Goal: Task Accomplishment & Management: Manage account settings

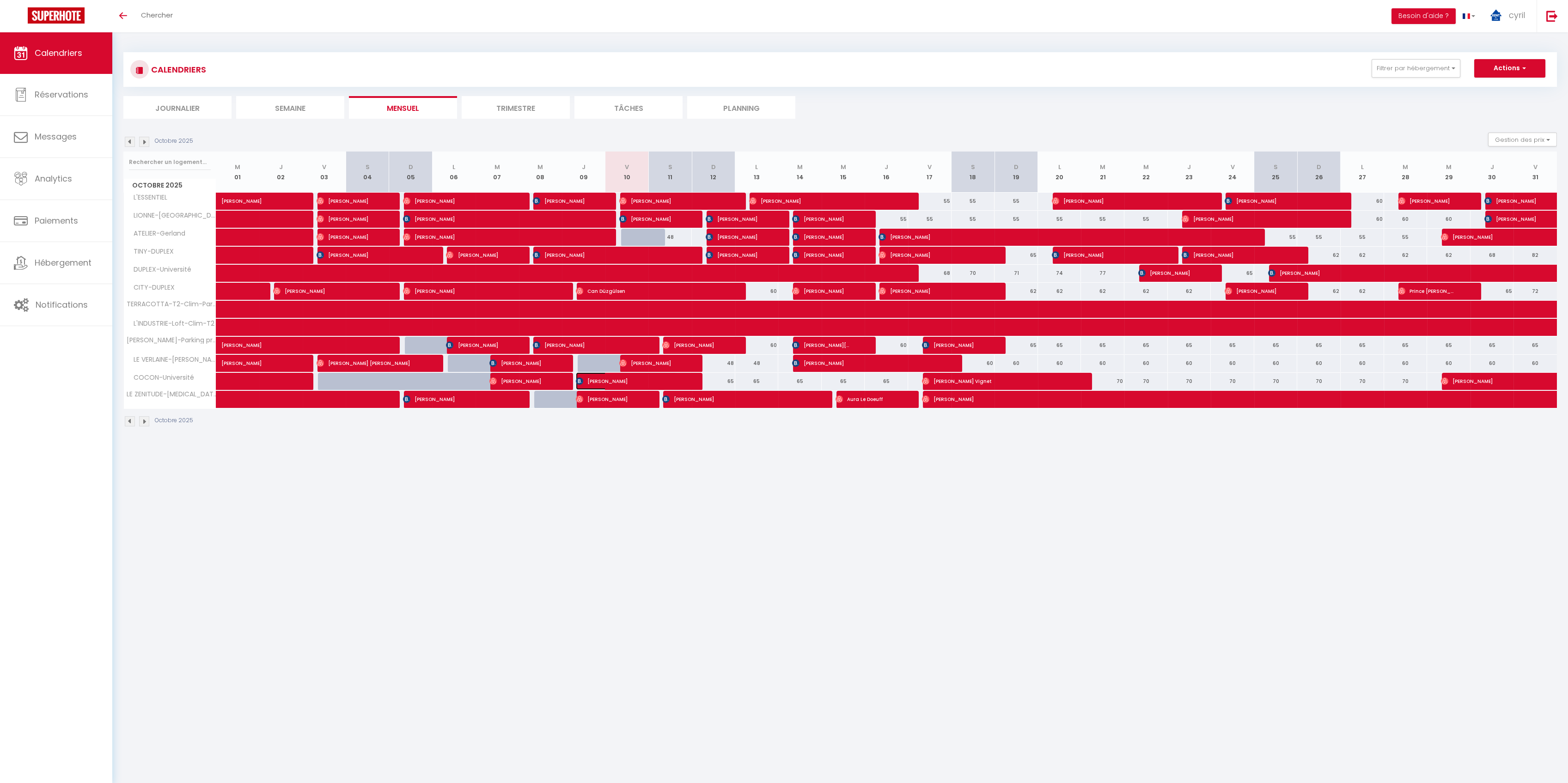
click at [631, 377] on span "[PERSON_NAME]" at bounding box center [626, 381] width 102 height 18
select select "OK"
select select "KO"
select select "1"
select select "0"
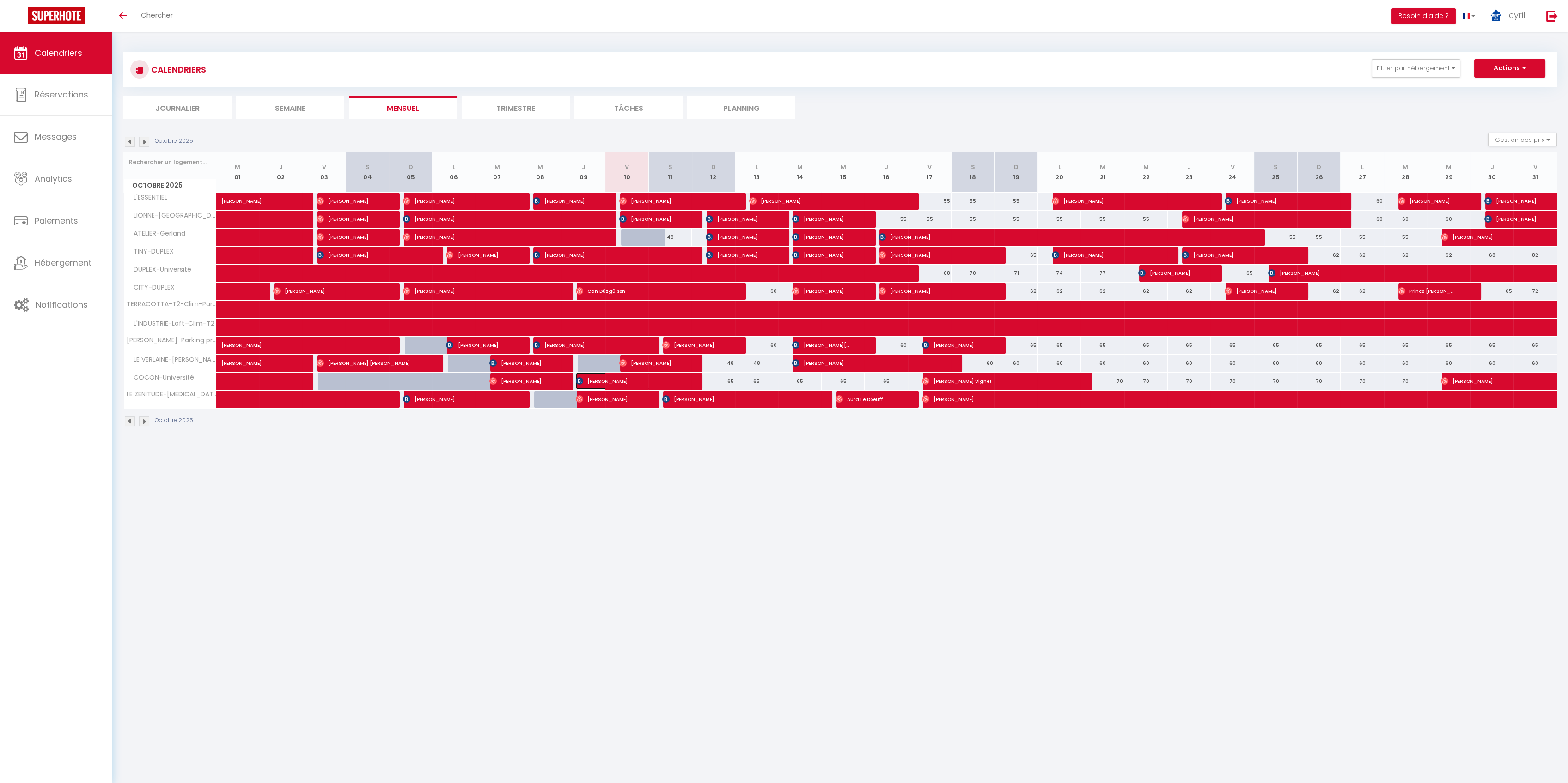
select select "1"
select select
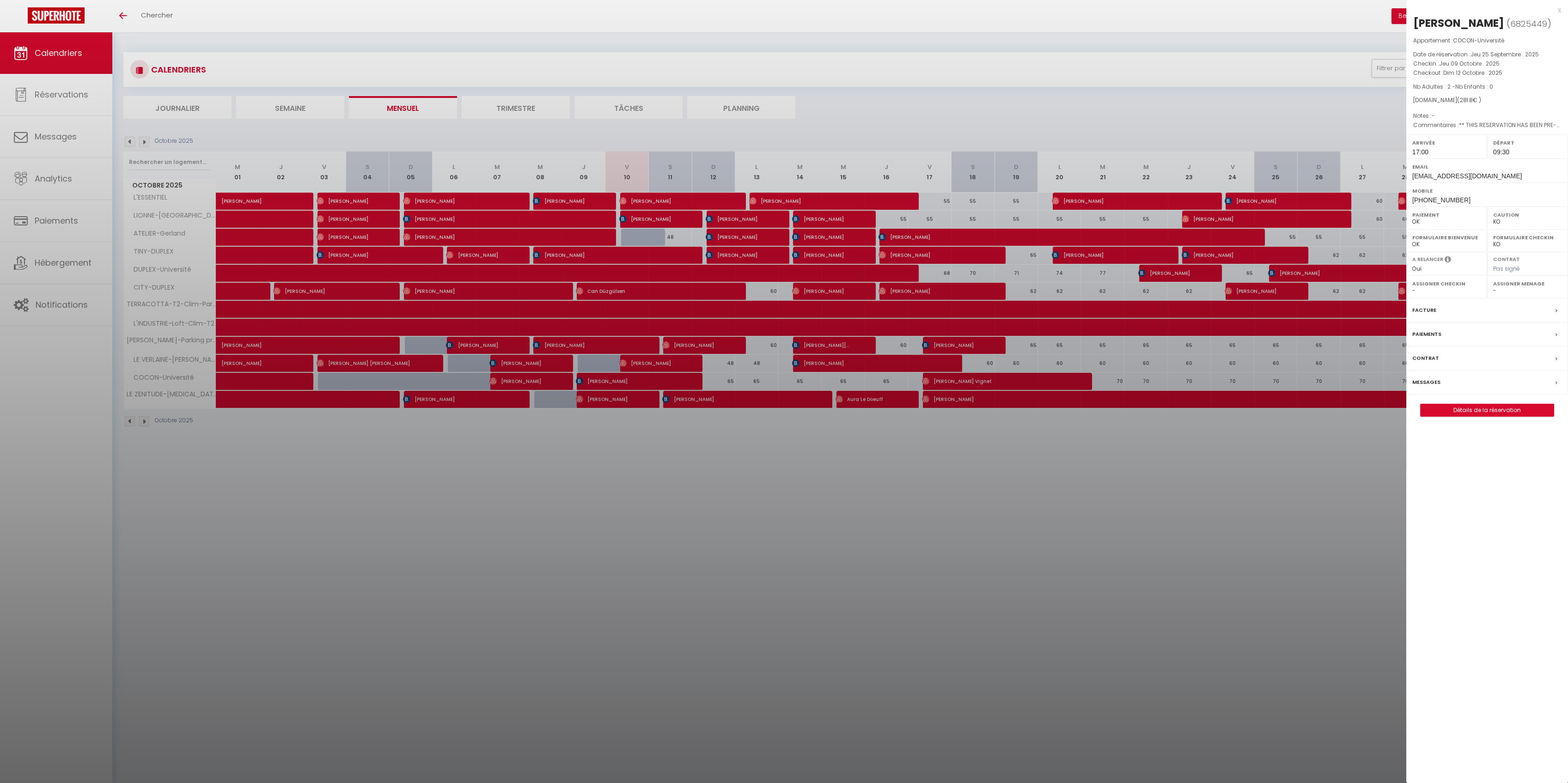
click at [1484, 407] on link "Détails de la réservation" at bounding box center [1486, 411] width 133 height 12
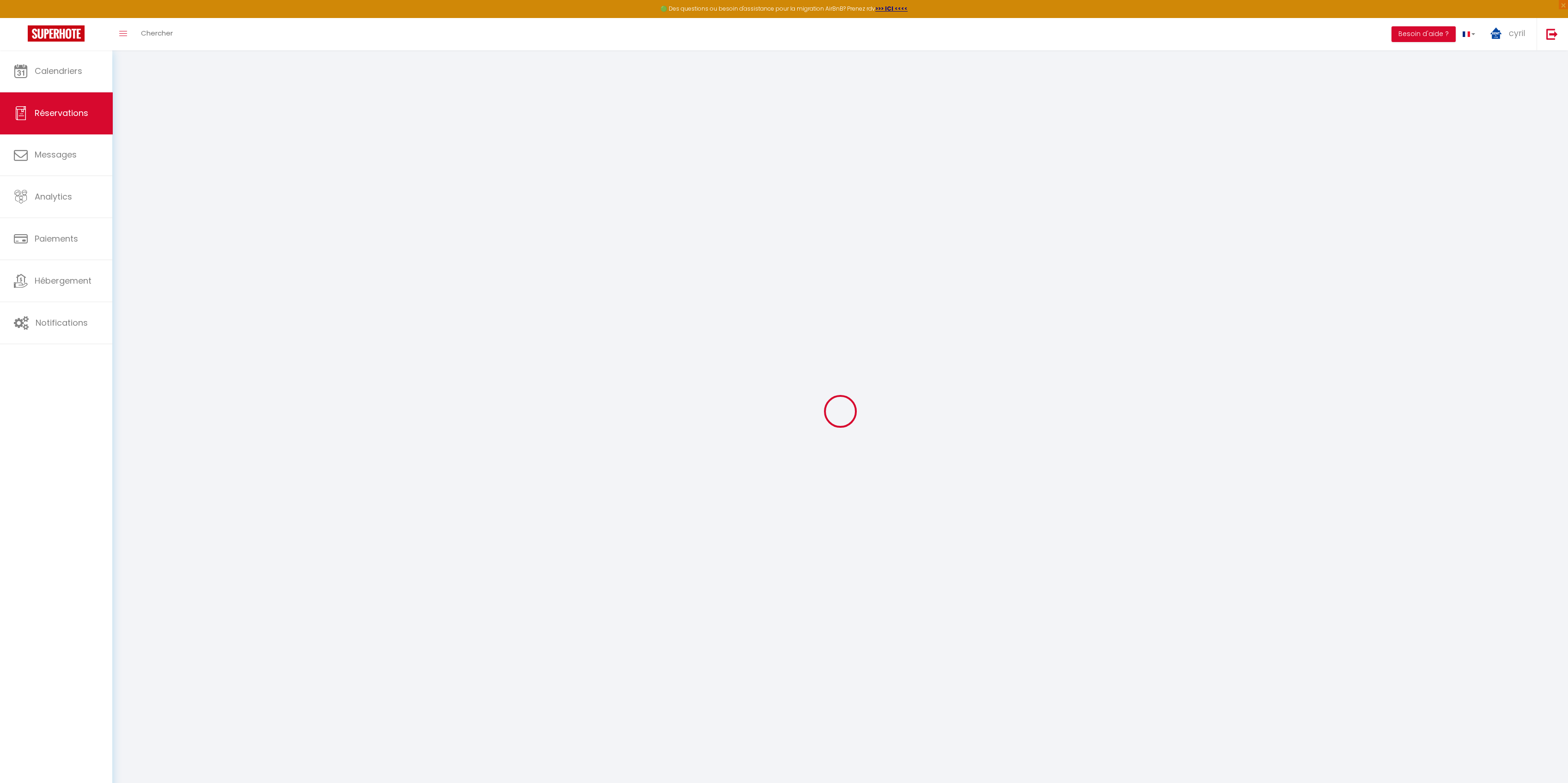
select select
checkbox input "false"
type textarea "** THIS RESERVATION HAS BEEN PRE-PAID ** BOOKING NOTE : Payment charge is EUR 3…"
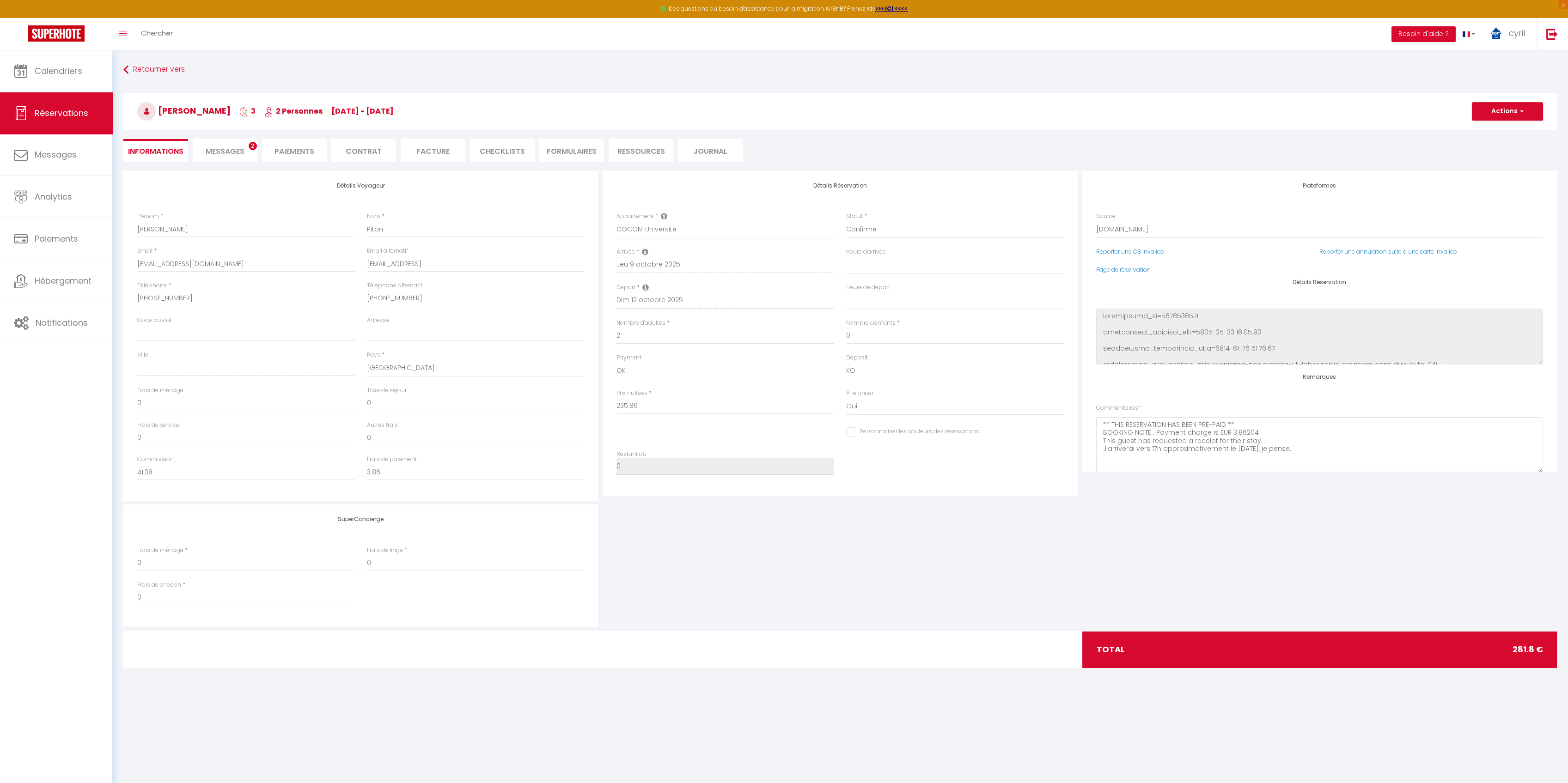
type input "40"
type input "5.94"
select select
checkbox input "false"
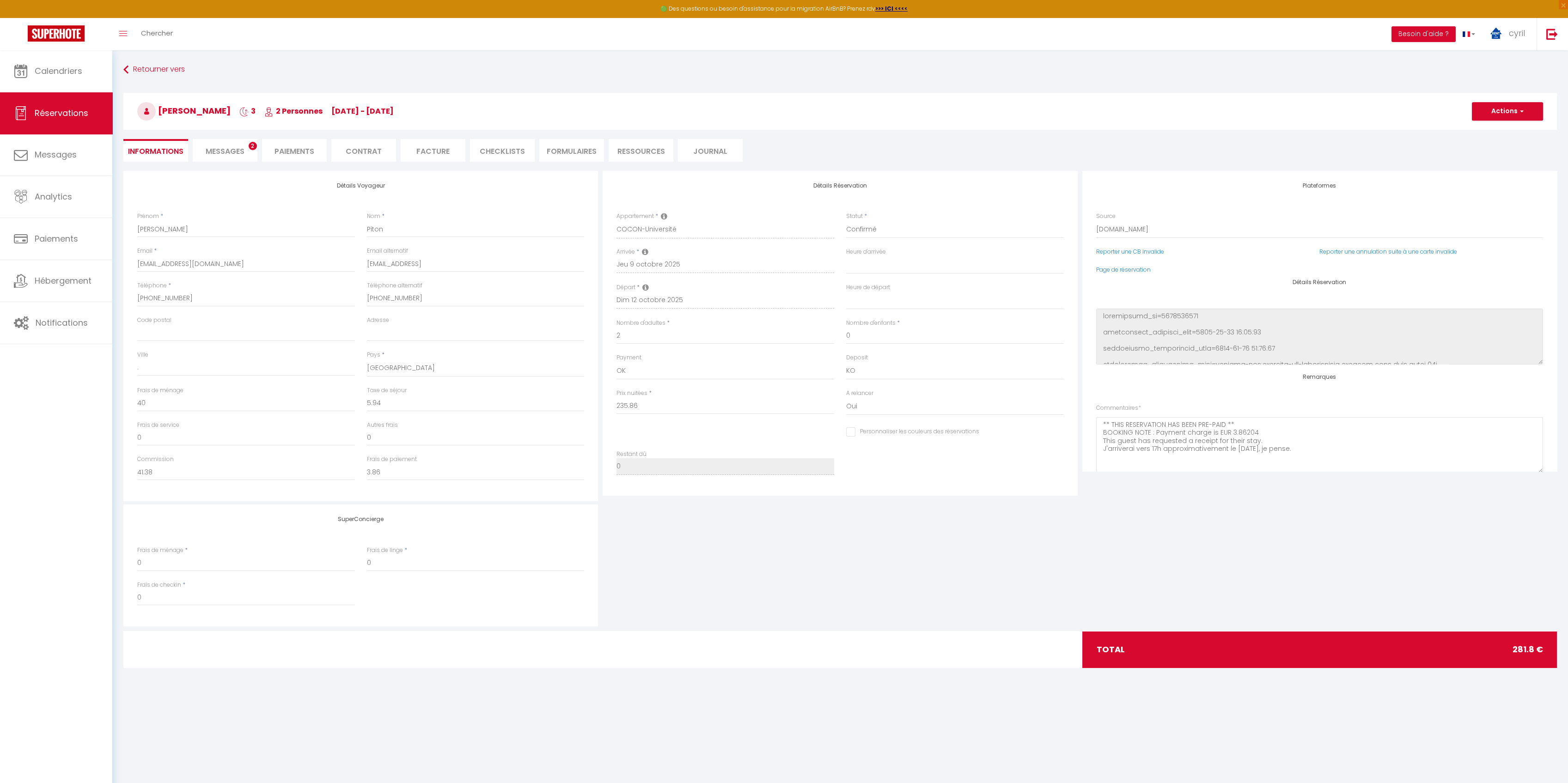
select select "17:00"
select select "09:30"
click at [225, 148] on span "Messages" at bounding box center [225, 152] width 38 height 11
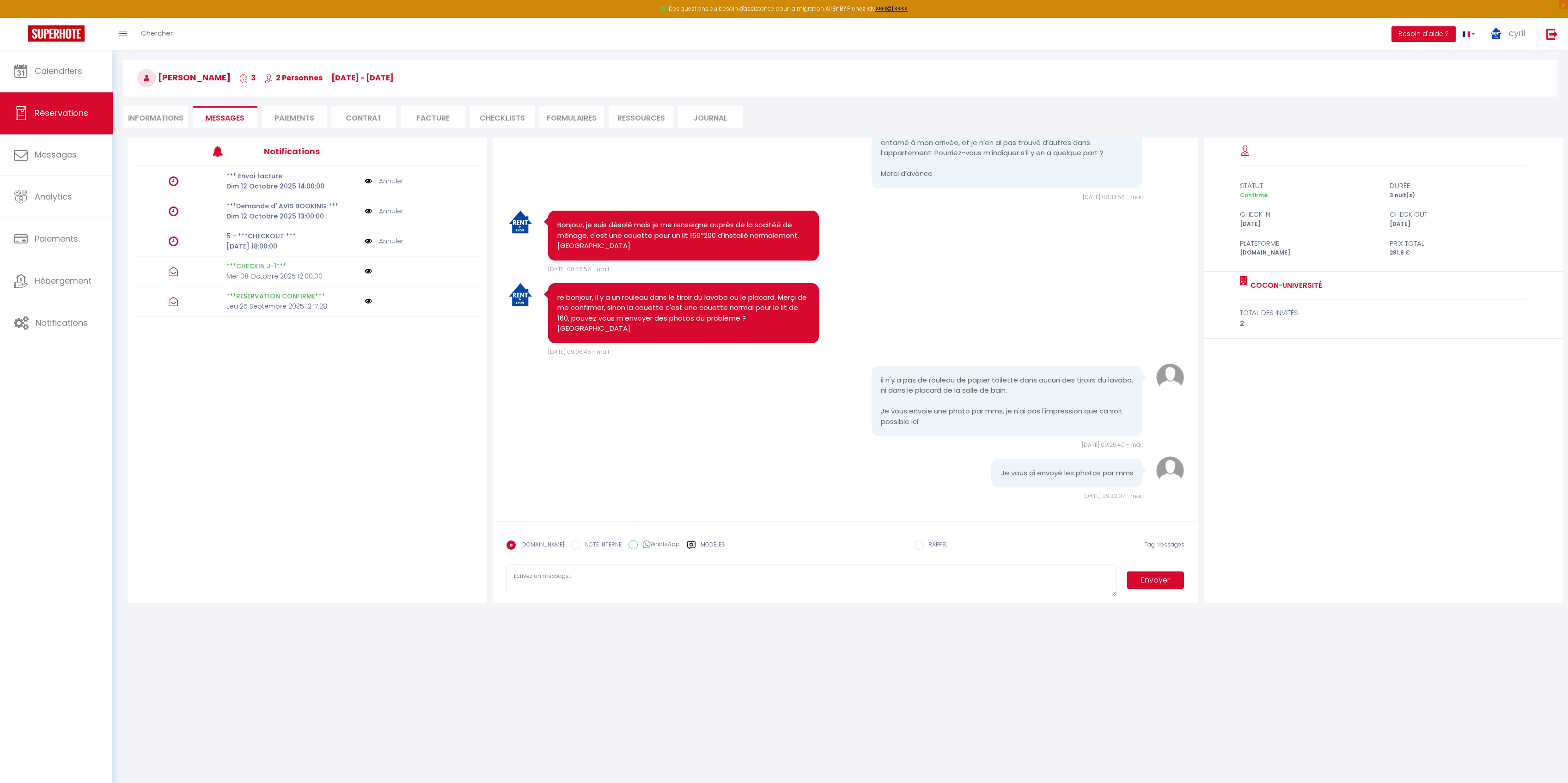
scroll to position [50, 0]
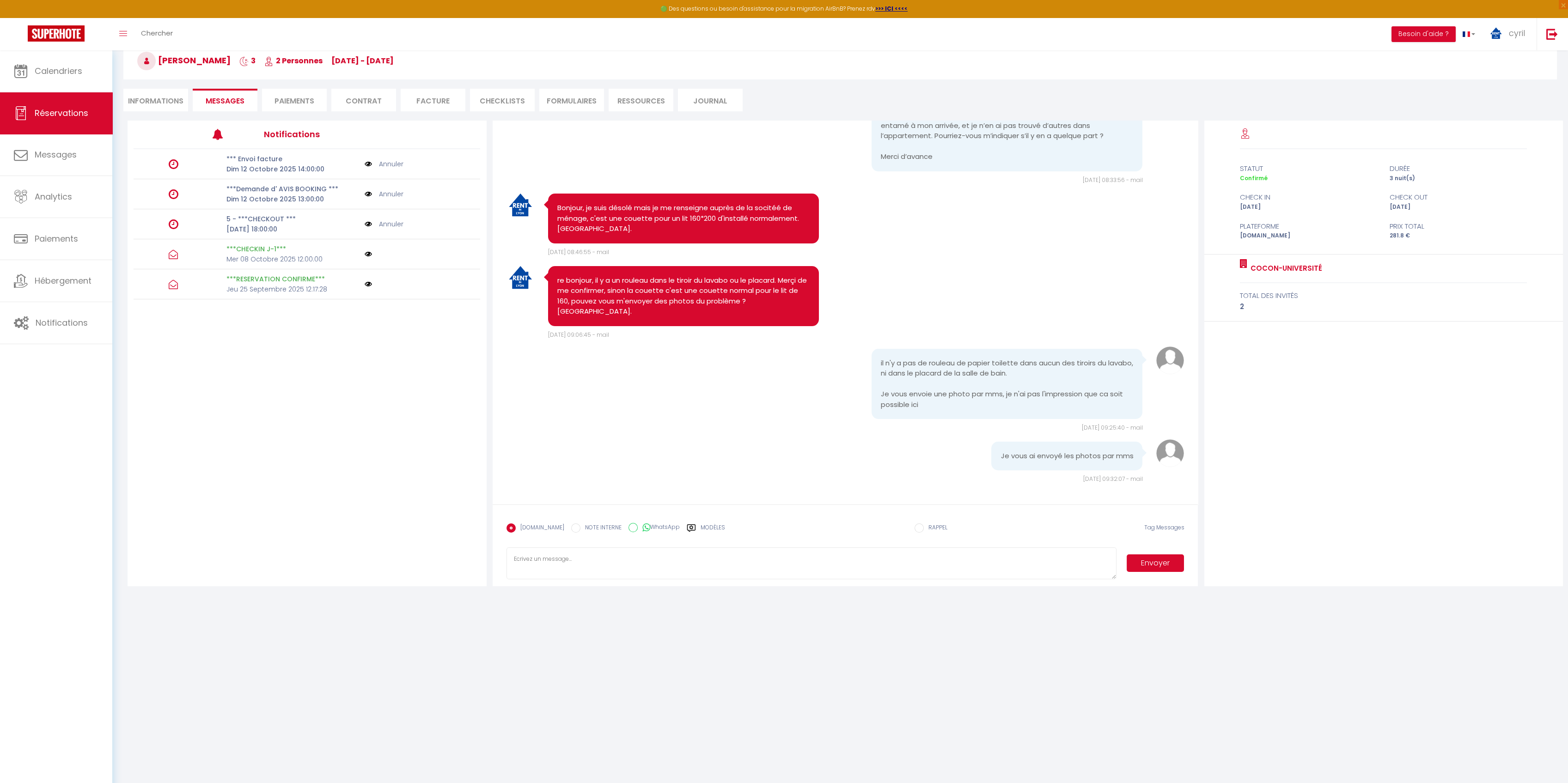
click at [551, 563] on textarea at bounding box center [811, 564] width 610 height 32
click at [560, 560] on textarea "La societe de menage passera régler tous cela dans la journée, si vous vouls ab…" at bounding box center [811, 564] width 610 height 32
click at [722, 556] on textarea "La societe de ménage passera régler tous cela dans la journée, si vous vouls ab…" at bounding box center [811, 564] width 610 height 32
click at [780, 561] on textarea "La societe de ménage passera régler tous cela dans la journée, si vous vous abs…" at bounding box center [811, 564] width 610 height 32
type textarea "La societe de ménage passera régler tous cela dans la journée, si vous vous abs…"
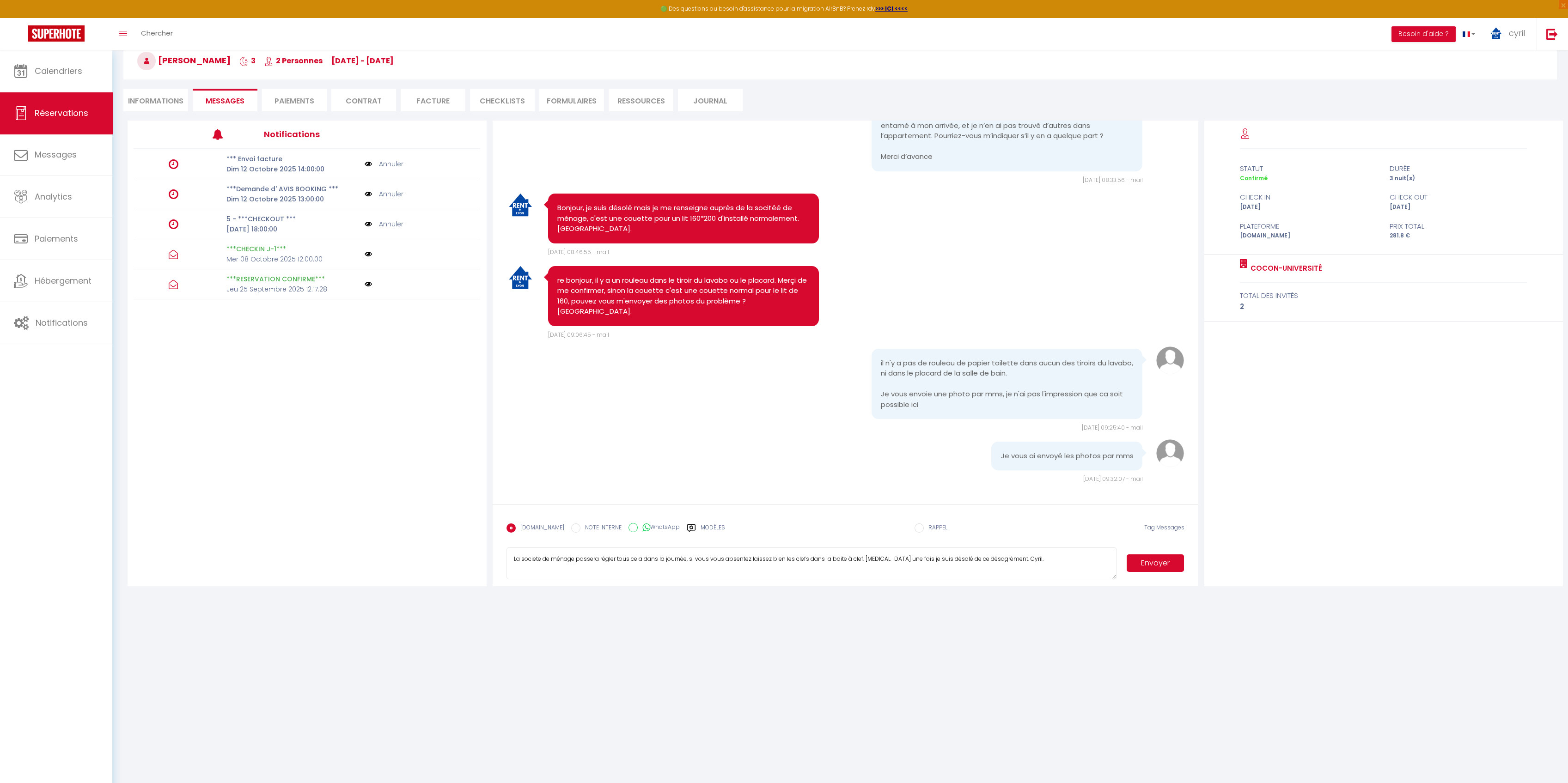
click at [1152, 558] on button "Envoyer" at bounding box center [1155, 563] width 58 height 18
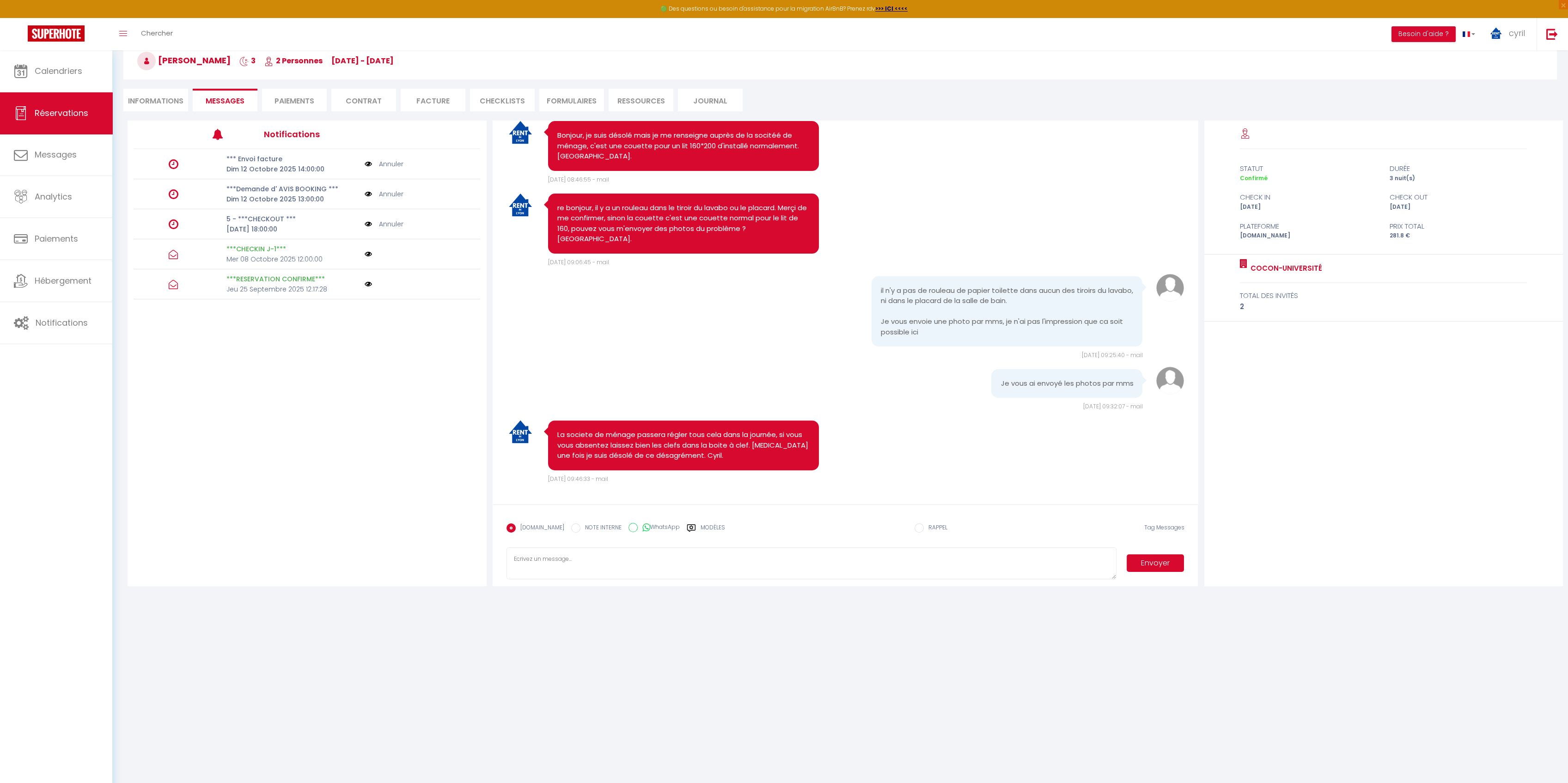
scroll to position [1547, 0]
click at [72, 69] on span "Calendriers" at bounding box center [58, 71] width 48 height 12
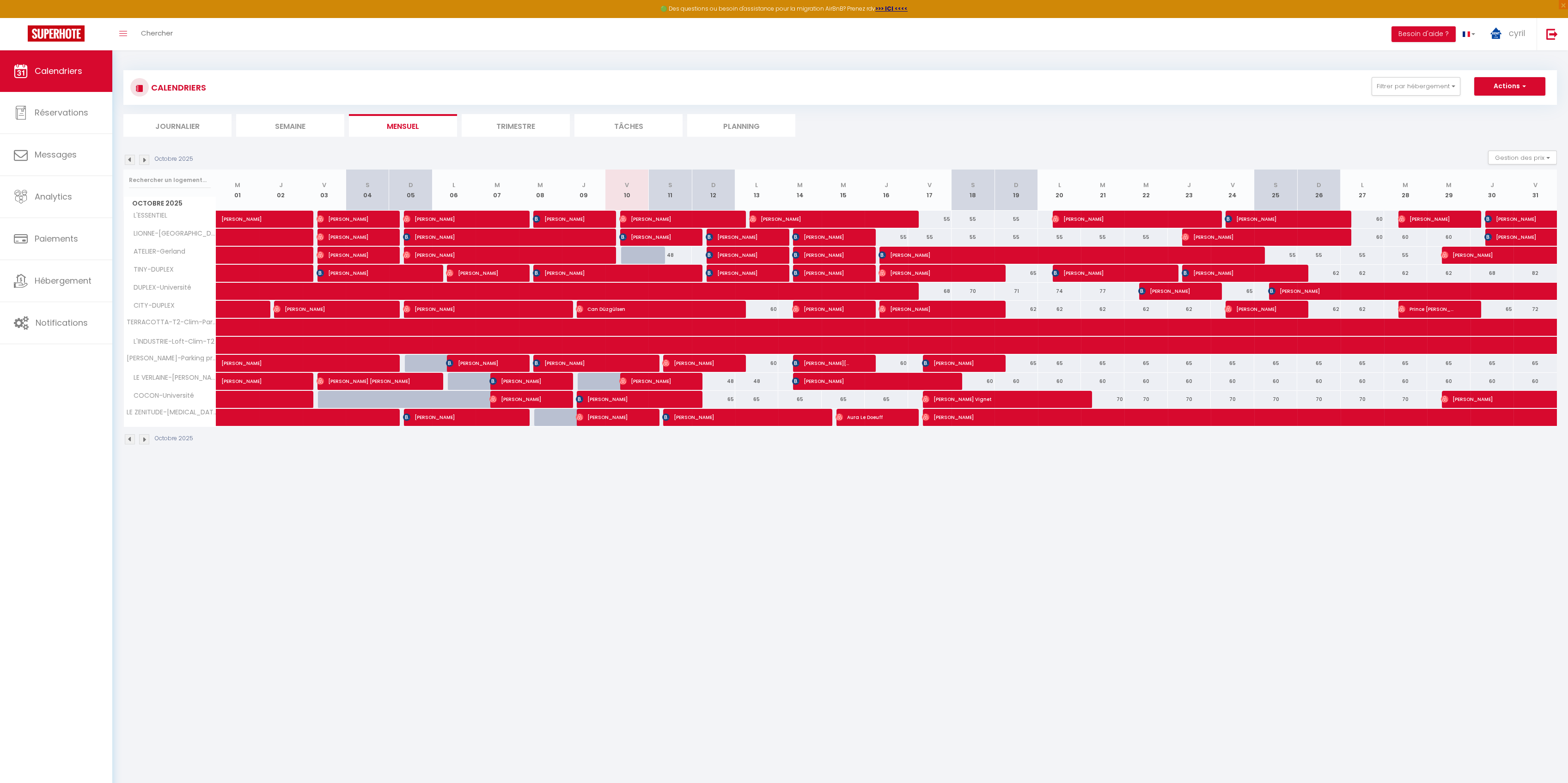
click at [521, 125] on li "Trimestre" at bounding box center [515, 125] width 108 height 22
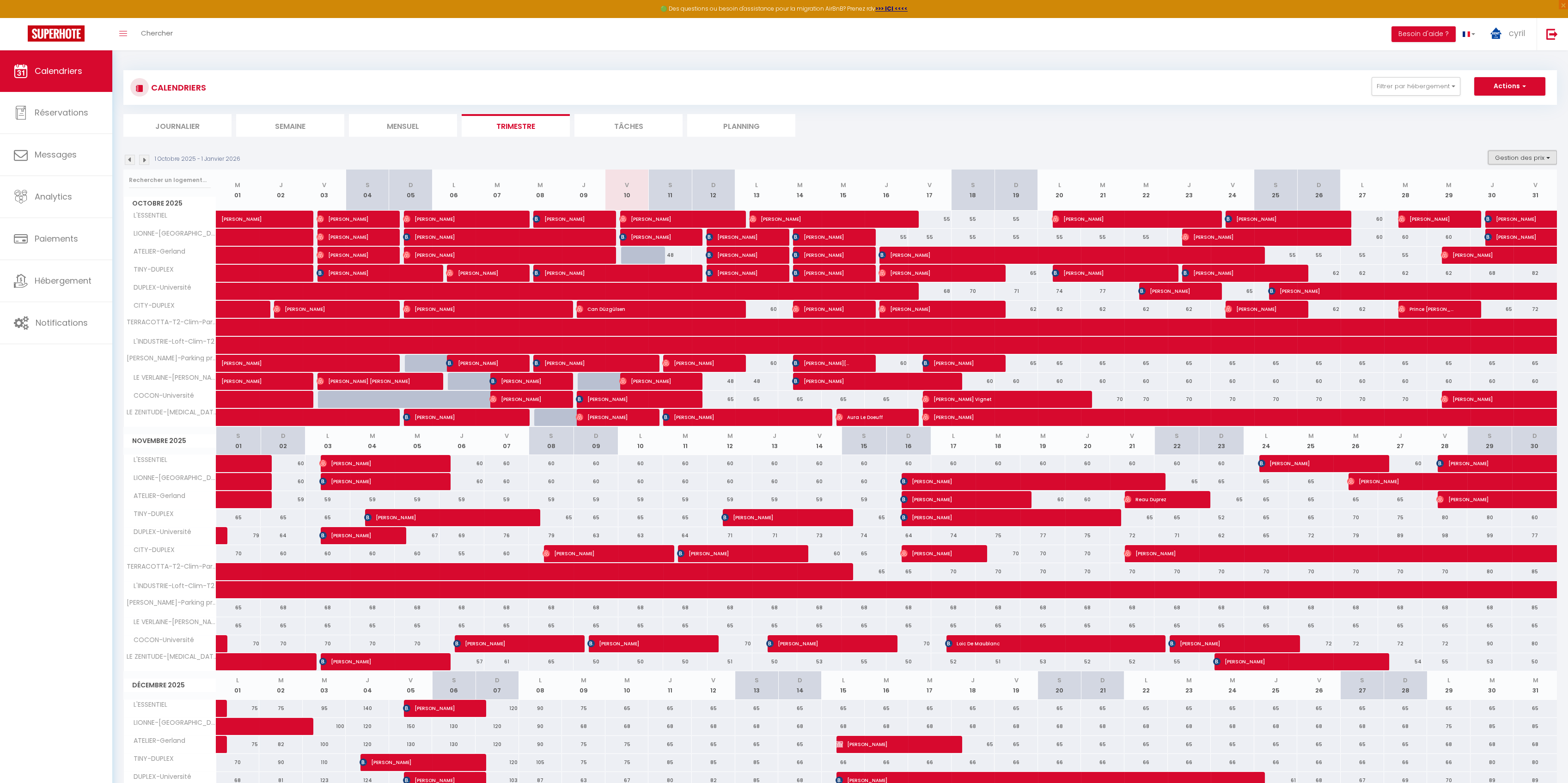
click at [1538, 156] on button "Gestion des prix" at bounding box center [1522, 158] width 68 height 14
click at [1520, 187] on input "Nb Nuits minimum" at bounding box center [1515, 186] width 83 height 9
checkbox input "true"
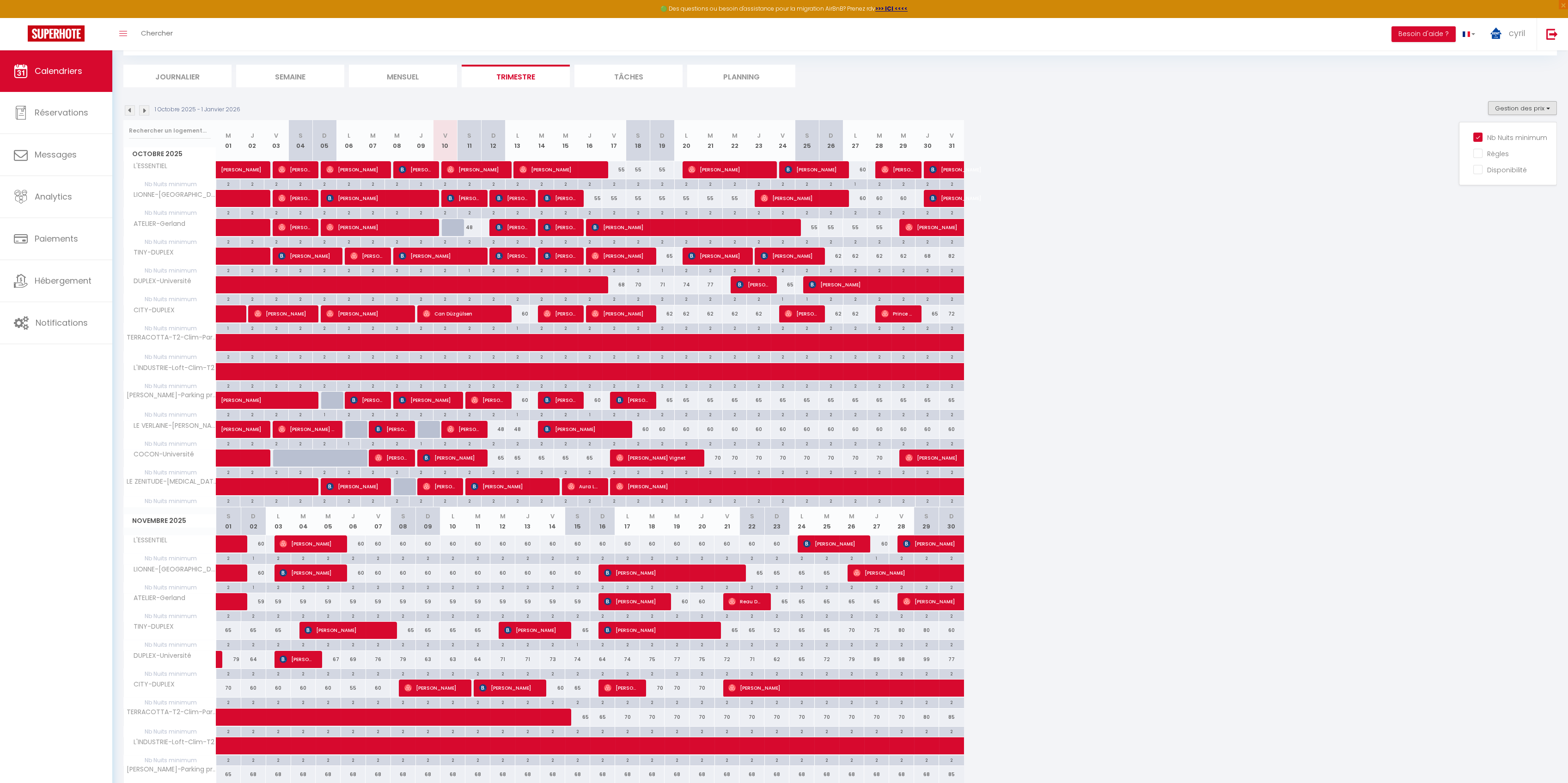
scroll to position [62, 0]
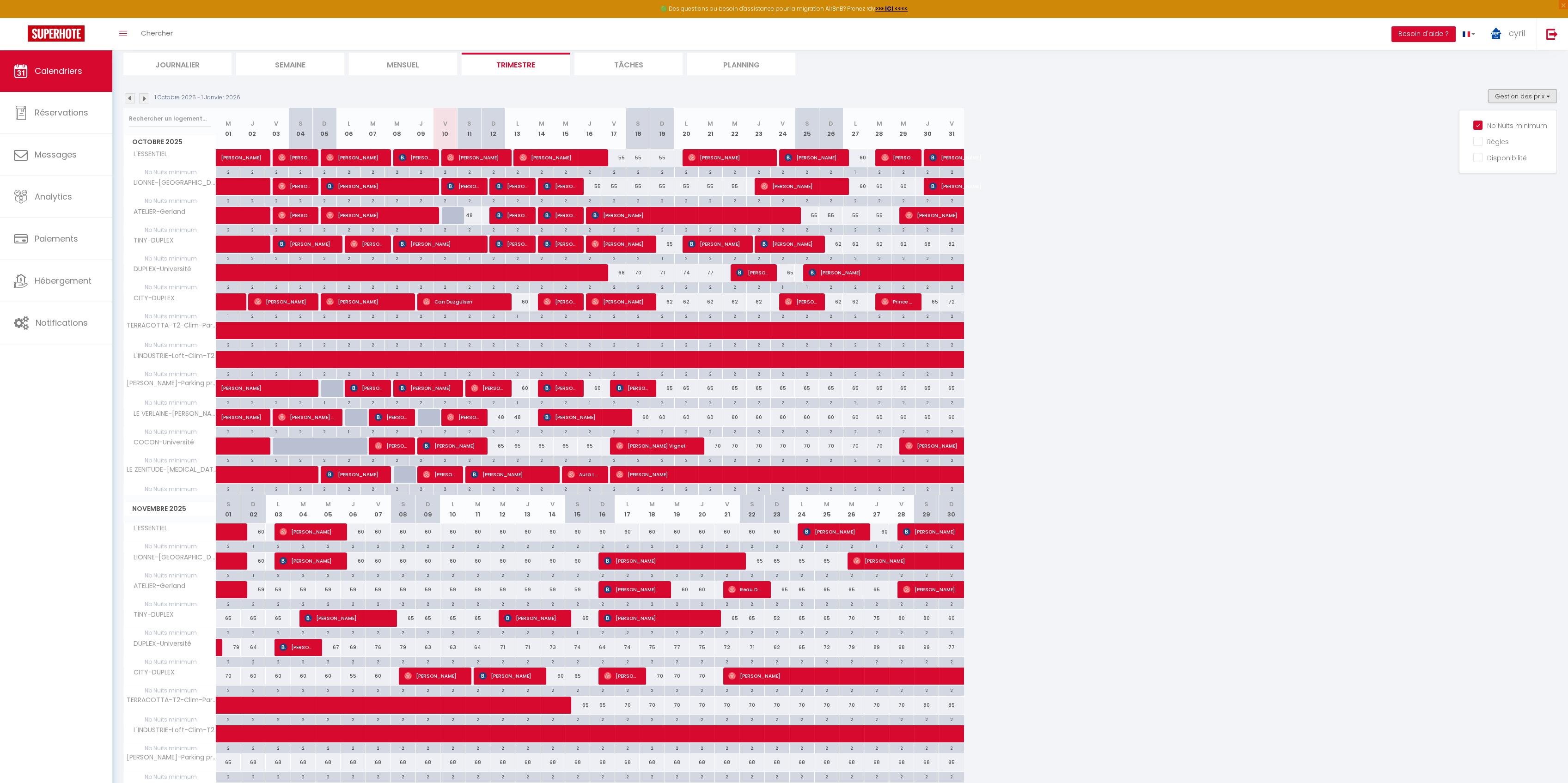
click at [580, 675] on div "65" at bounding box center [578, 676] width 25 height 17
type input "65"
type input "[DATE]"
type input "Dim 16 Novembre 2025"
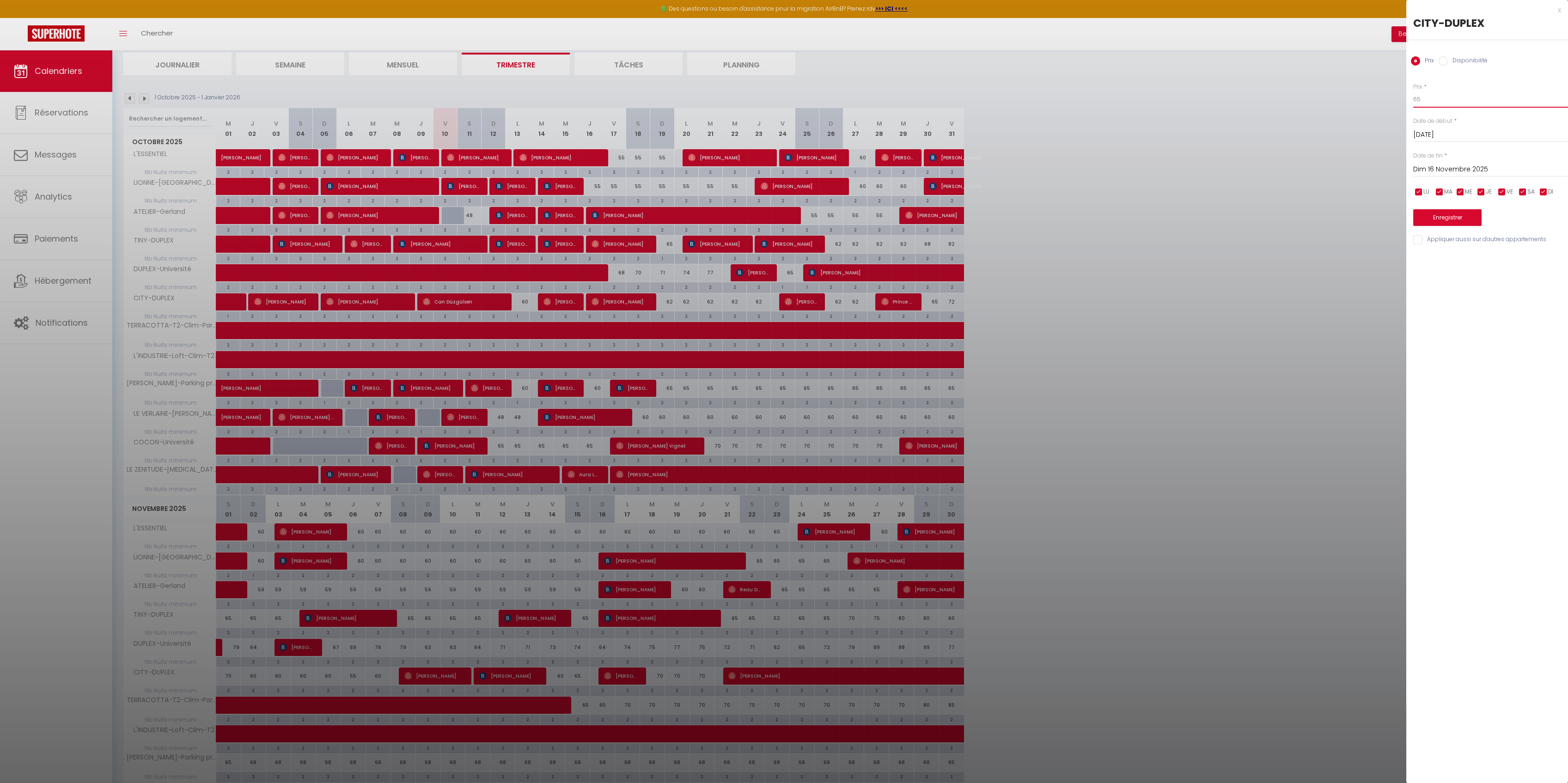
drag, startPoint x: 1437, startPoint y: 102, endPoint x: 1367, endPoint y: 90, distance: 71.0
click at [1372, 95] on body "🟢 Des questions ou besoin d'assistance pour la migration AirBnB? Prenez rdv >>>…" at bounding box center [784, 635] width 1568 height 1293
type input "60"
drag, startPoint x: 1441, startPoint y: 215, endPoint x: 1420, endPoint y: 227, distance: 24.2
click at [1441, 215] on button "Enregistrer" at bounding box center [1447, 218] width 68 height 17
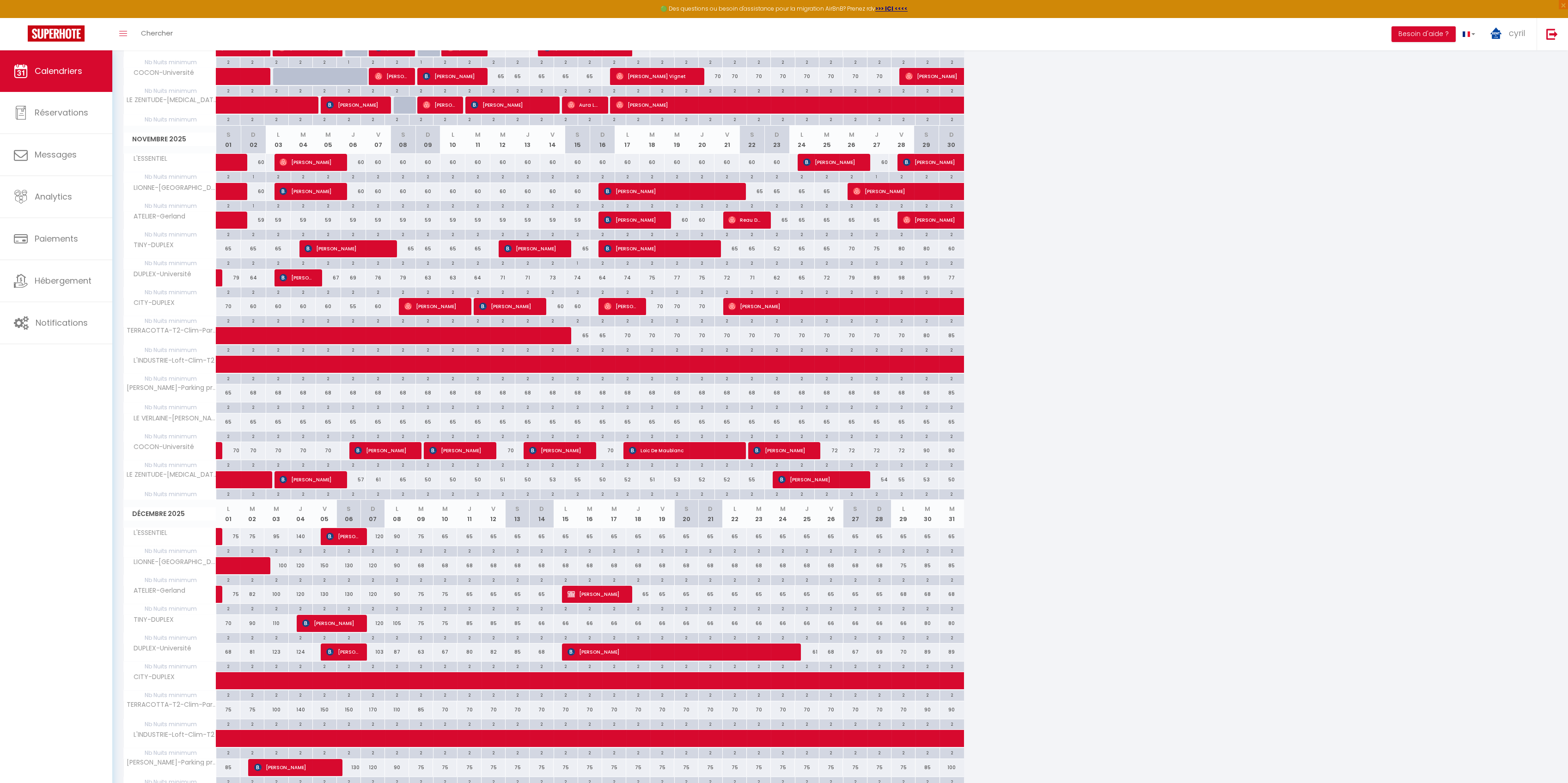
scroll to position [555, 0]
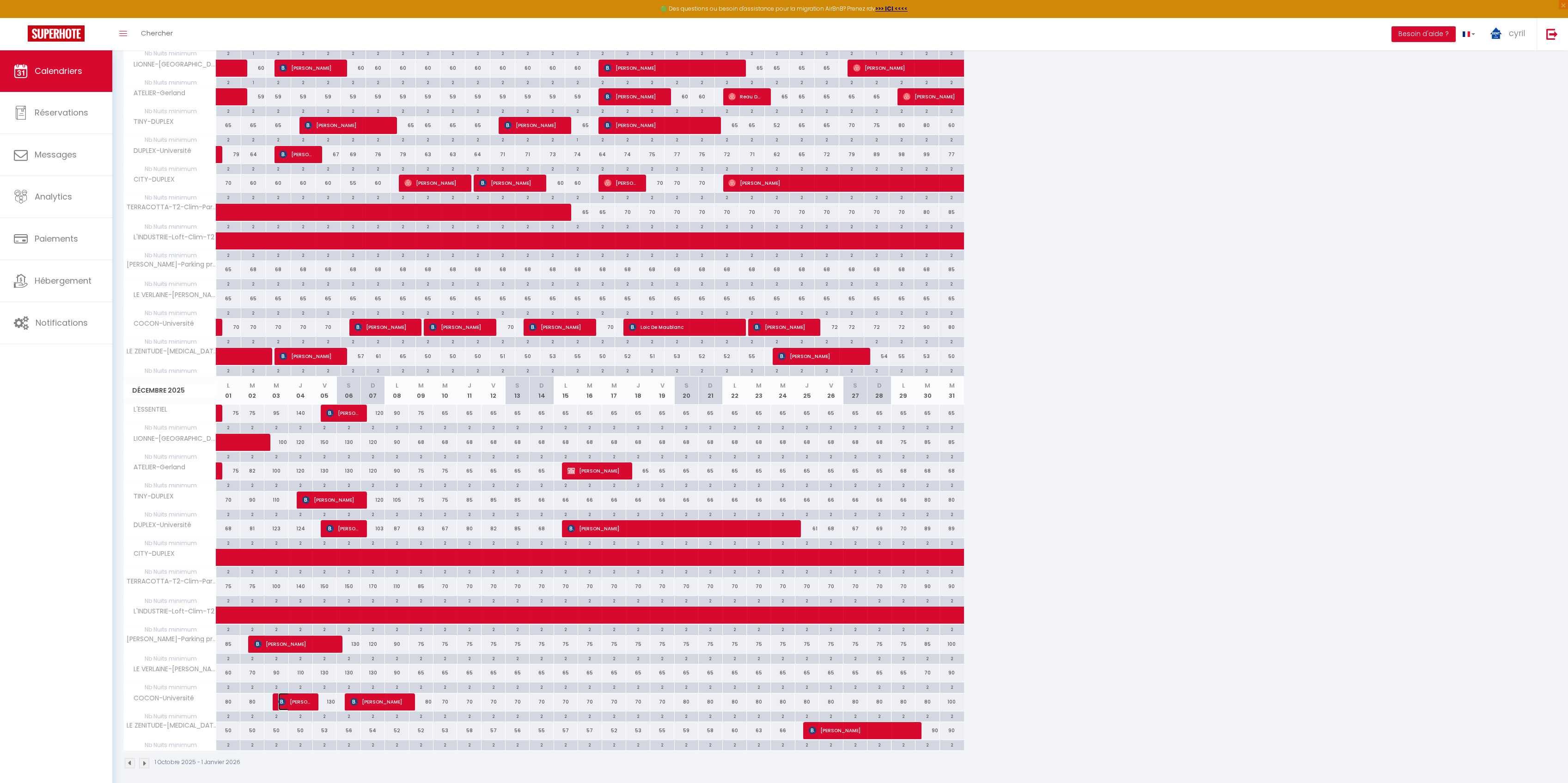
click at [299, 695] on span "[PERSON_NAME]" at bounding box center [294, 701] width 32 height 18
select select "OK"
select select "KO"
select select "0"
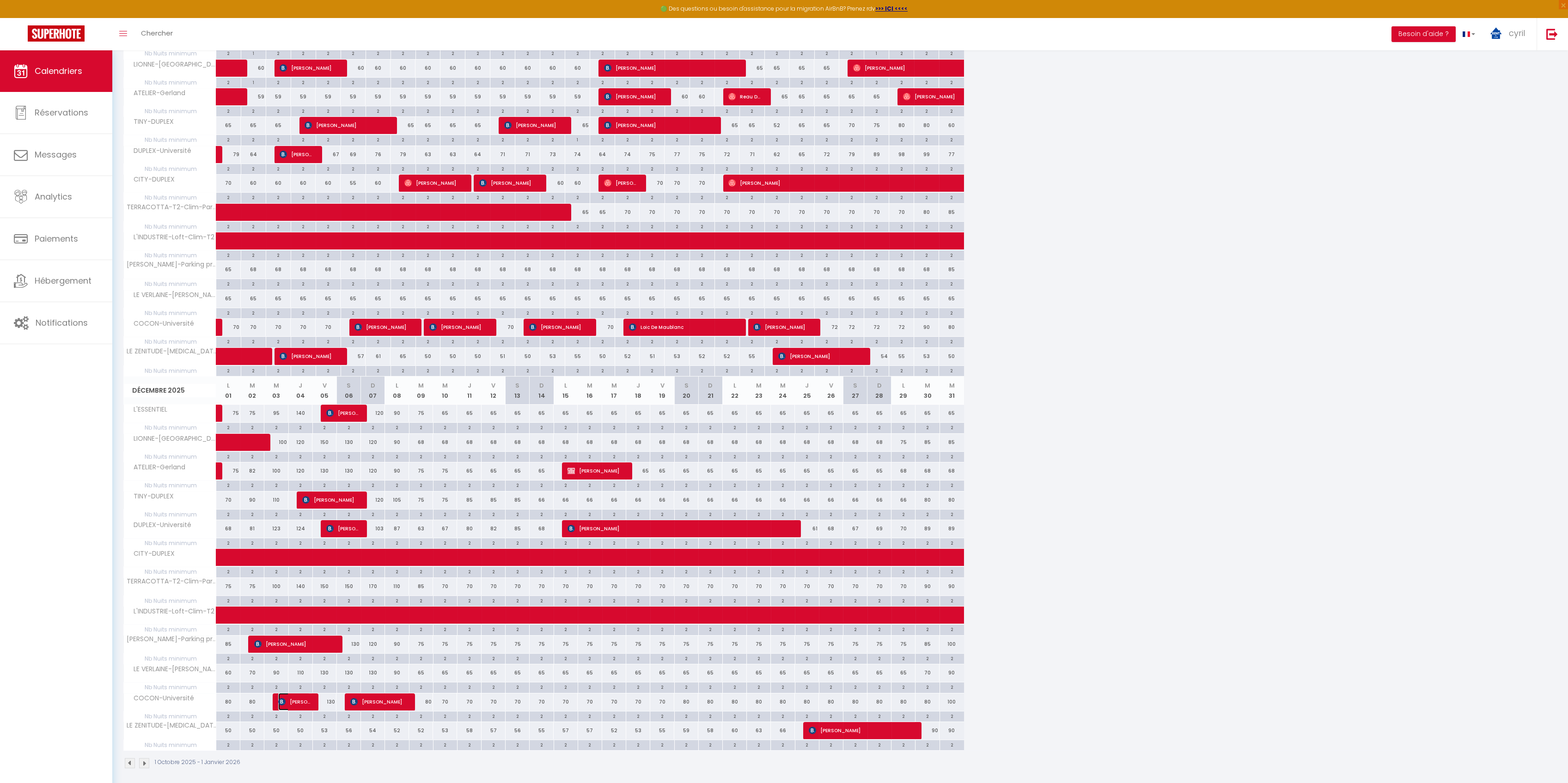
select select "1"
select select
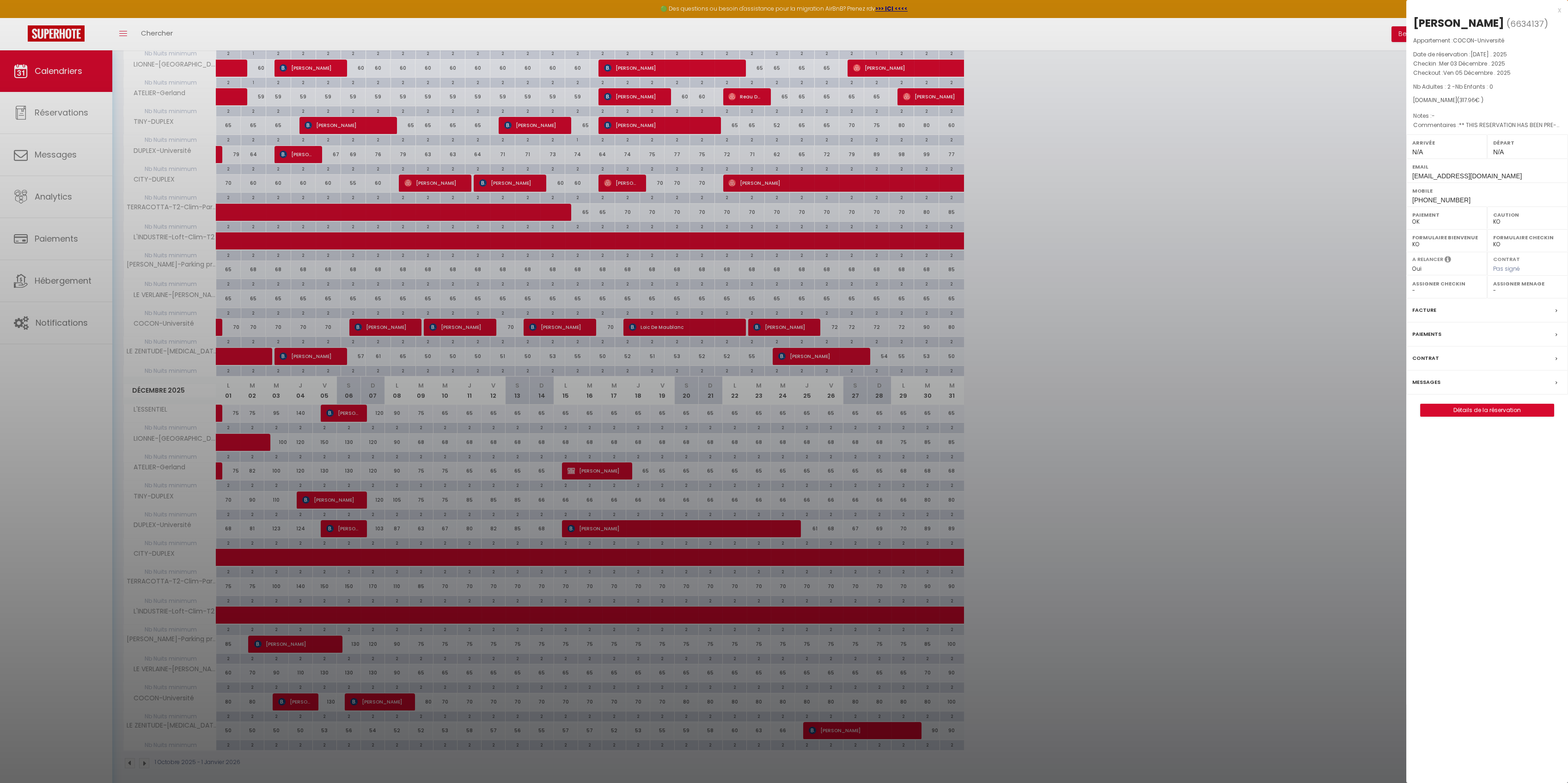
click at [1560, 10] on div "x" at bounding box center [1483, 10] width 155 height 11
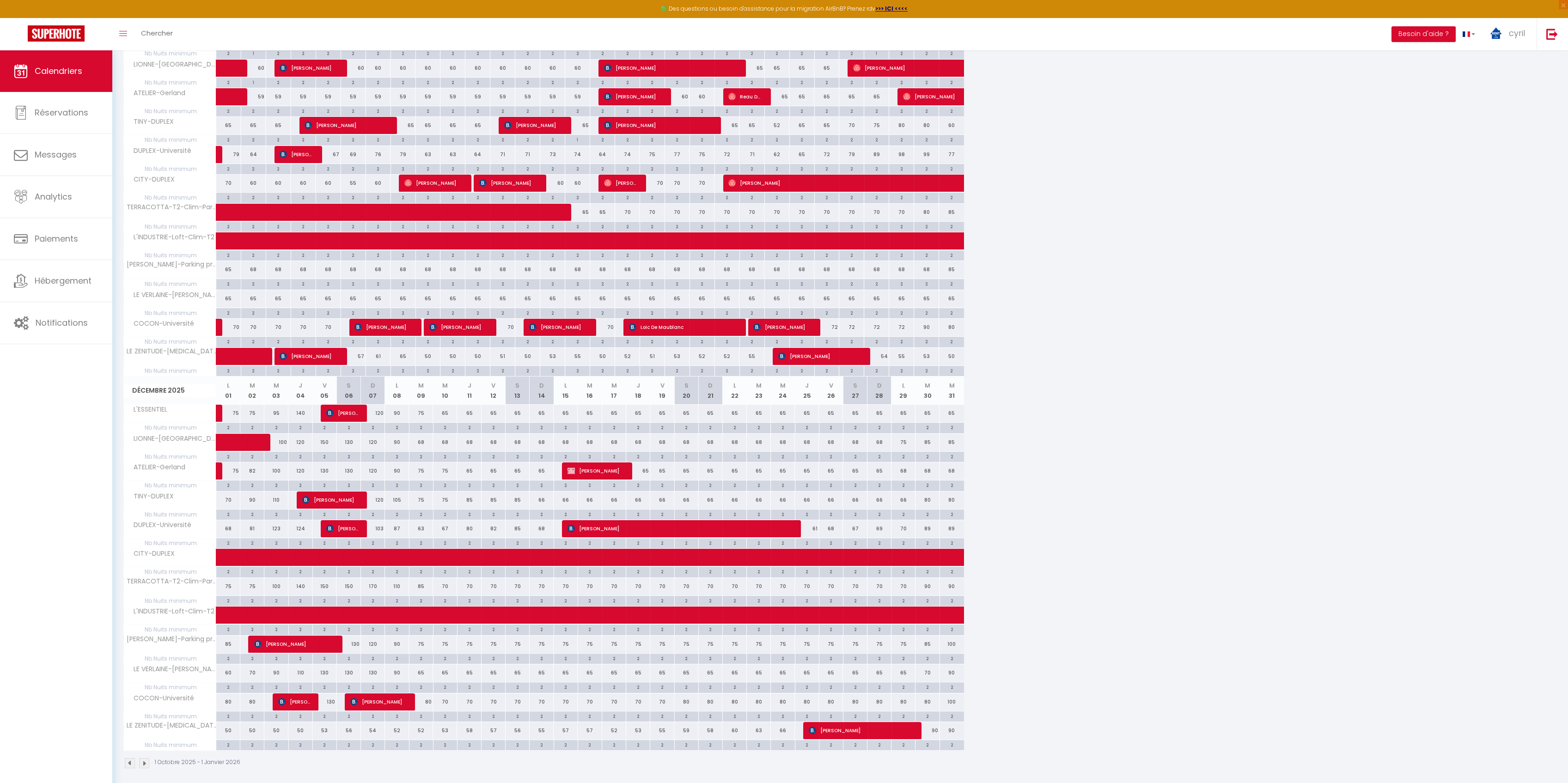
click at [327, 711] on div "2" at bounding box center [325, 715] width 24 height 8
type input "2"
type input "Ven 05 Décembre 2025"
type input "Sam 06 Décembre 2025"
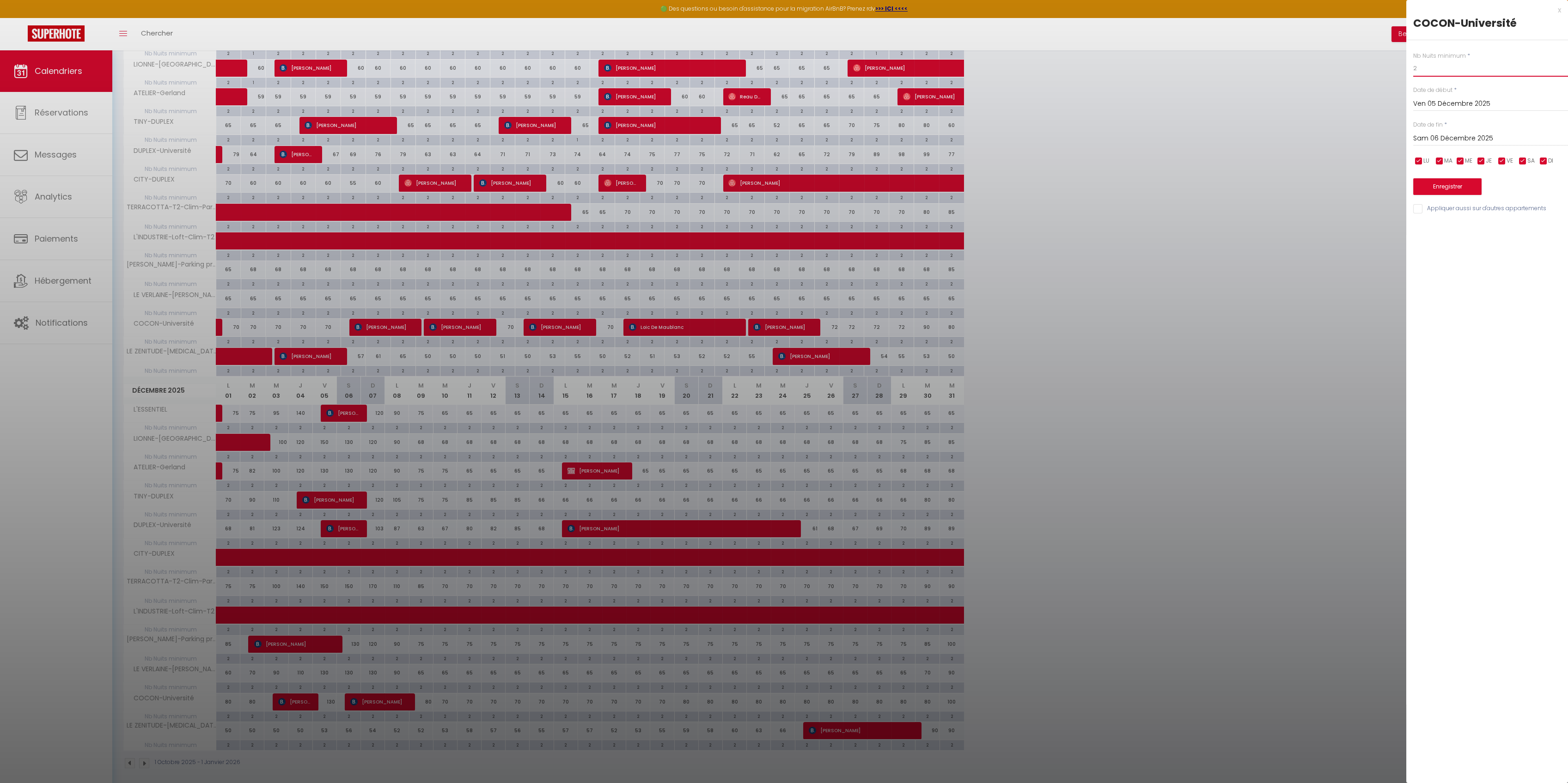
drag, startPoint x: 1423, startPoint y: 70, endPoint x: 1400, endPoint y: 61, distance: 24.7
click at [1406, 68] on div "Nb Nuits minimum * 2 Date de début * [DATE] < [DATE] > Dim Lun Mar Mer Jeu Ven …" at bounding box center [1487, 127] width 162 height 175
type input "1"
click at [1459, 187] on button "Enregistrer" at bounding box center [1447, 187] width 68 height 17
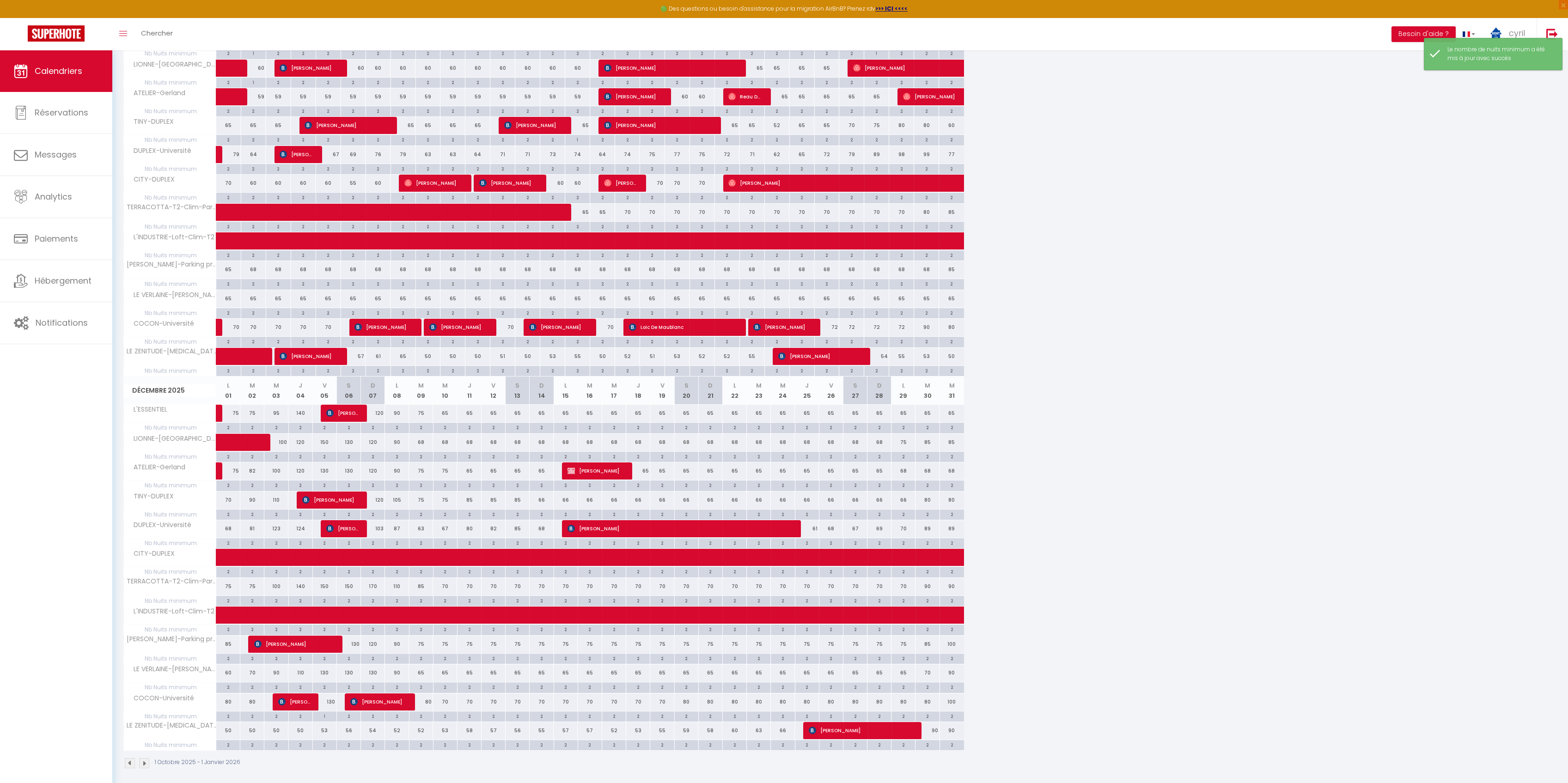
scroll to position [556, 0]
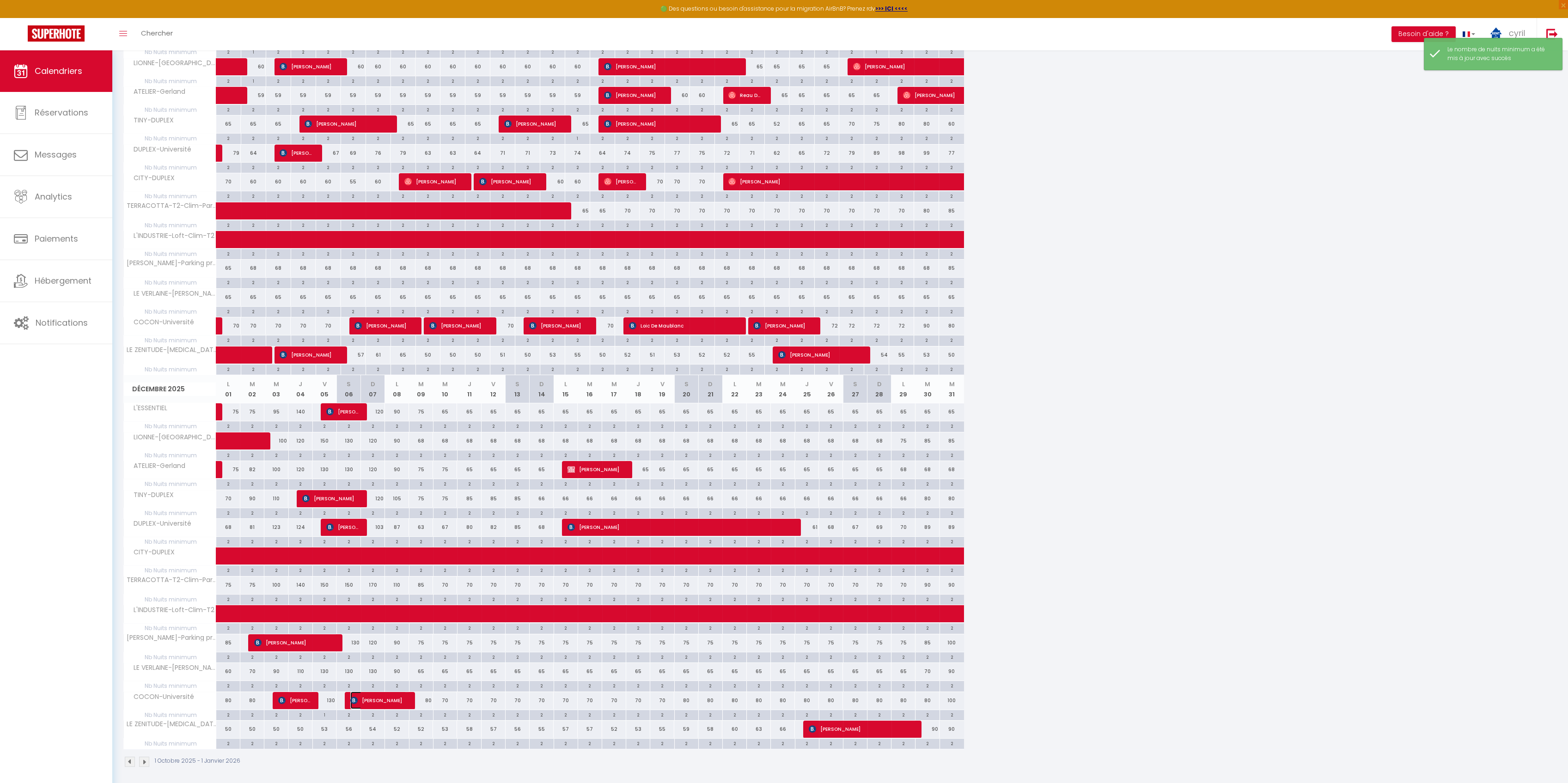
click at [375, 697] on span "[PERSON_NAME]" at bounding box center [378, 700] width 56 height 18
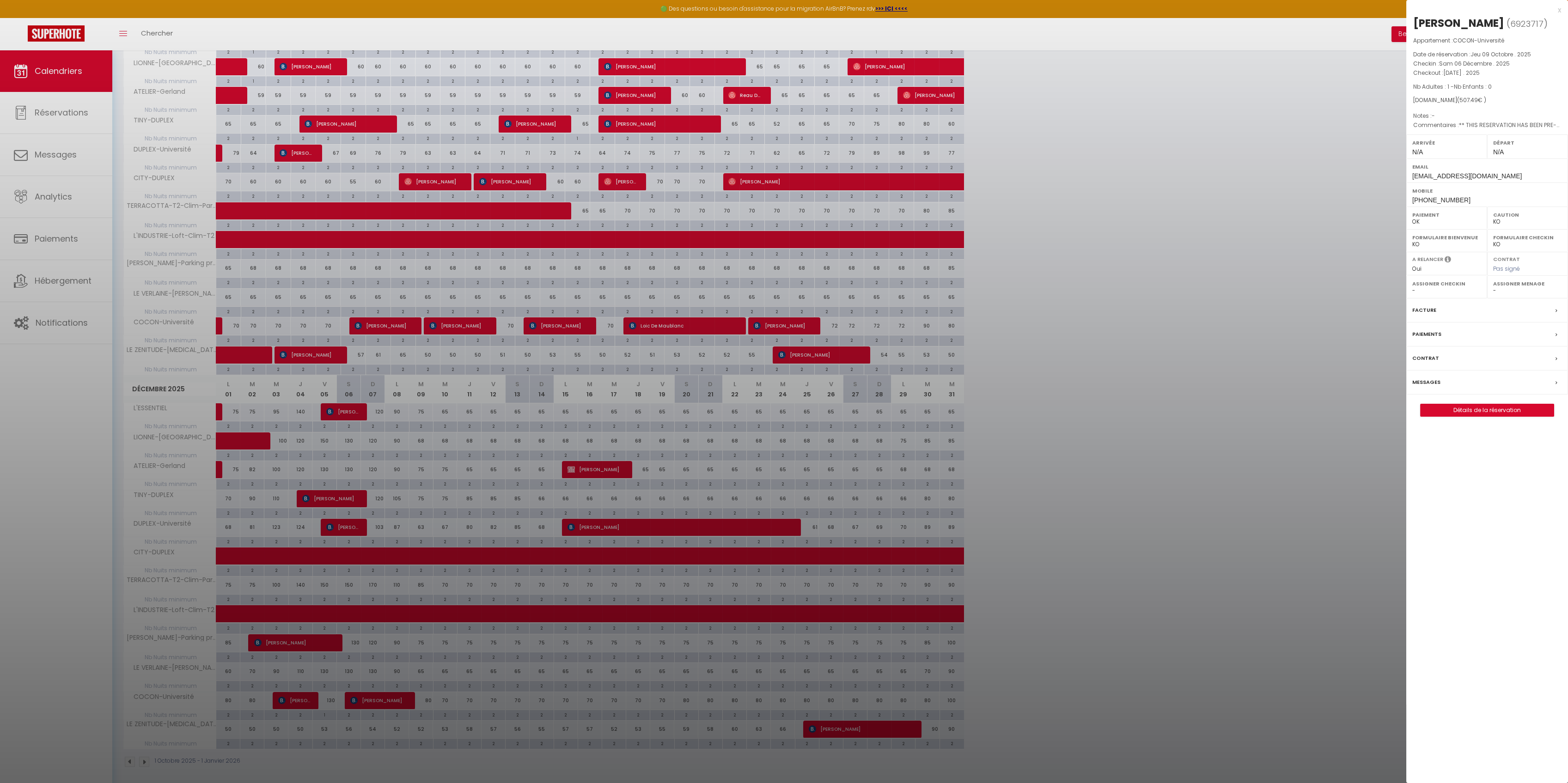
click at [1560, 8] on div "x" at bounding box center [1483, 10] width 155 height 11
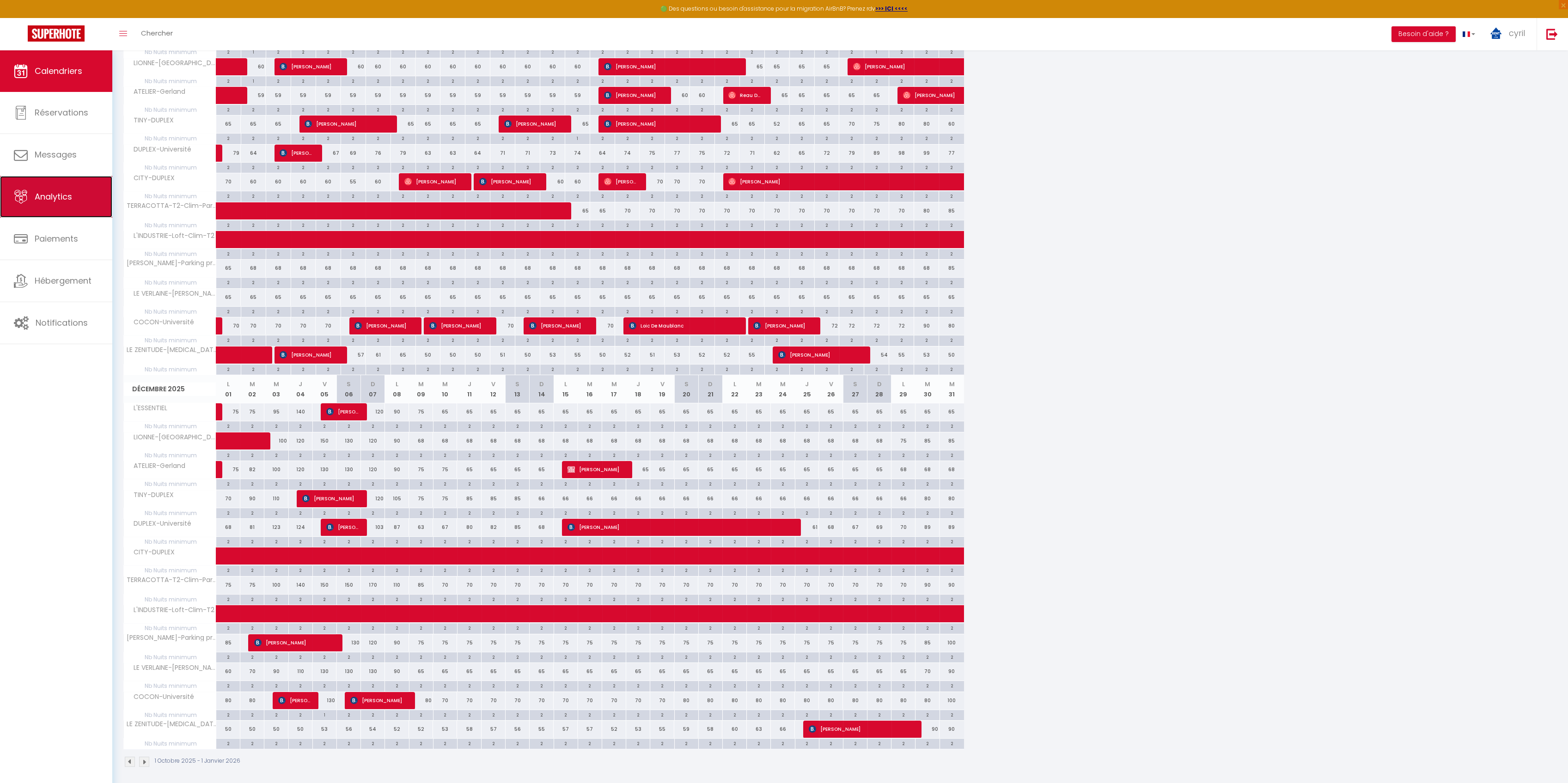
click at [52, 208] on link "Analytics" at bounding box center [56, 197] width 112 height 42
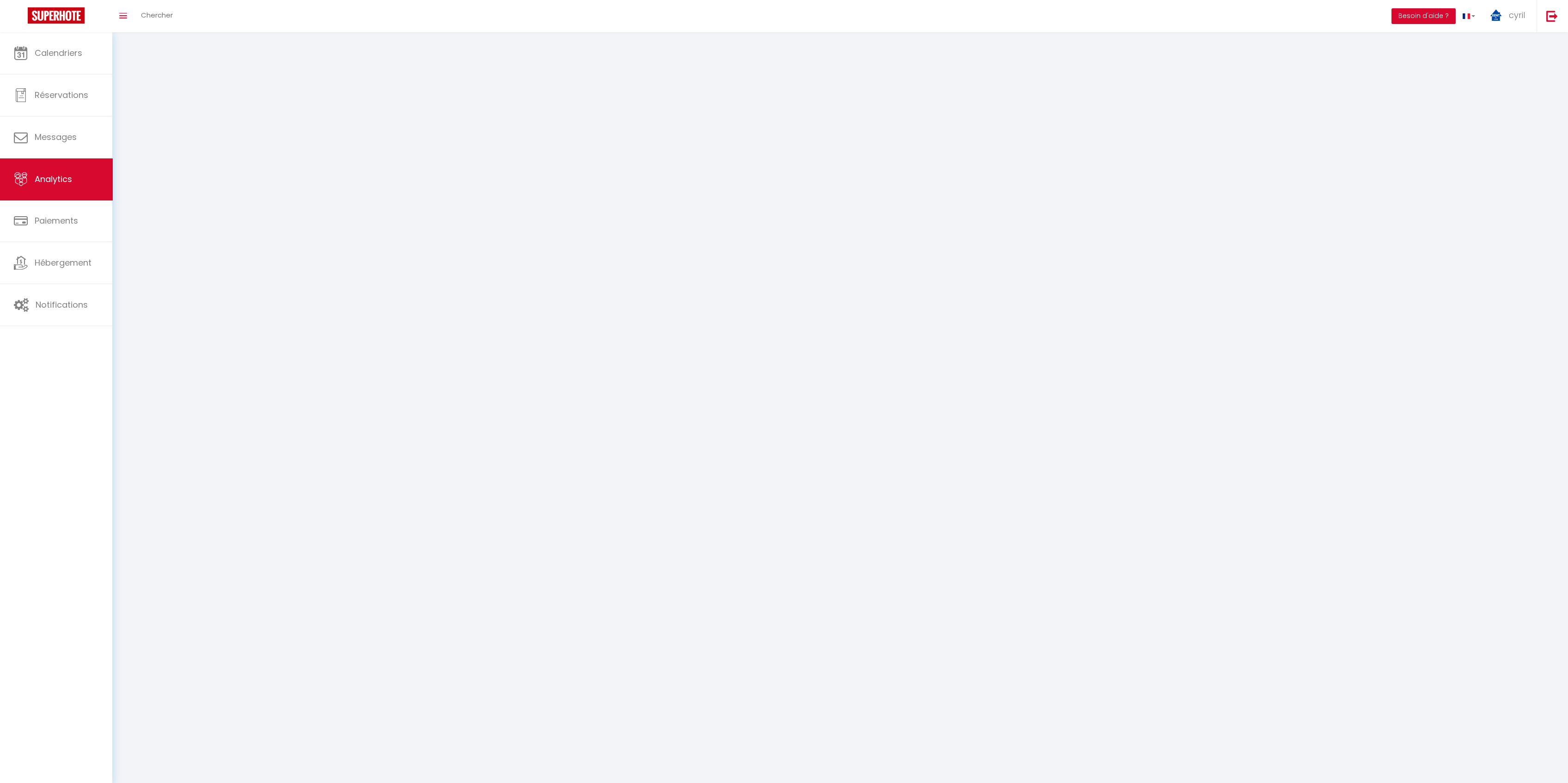
select select "2025"
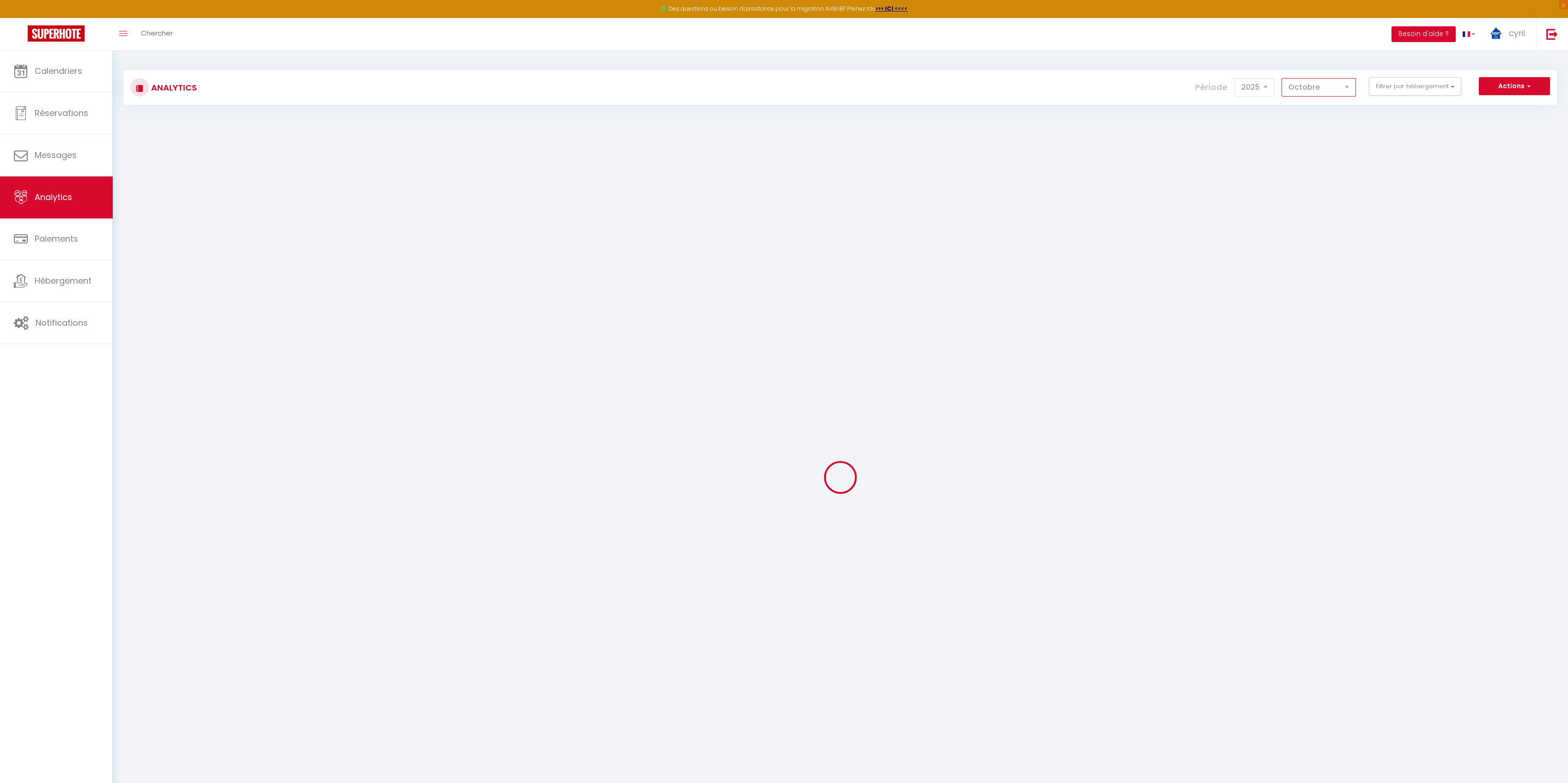
click at [1344, 85] on select "[PERSON_NAME] Mars Avril Mai Juin Juillet Août Septembre Octobre Novembre Décem…" at bounding box center [1318, 88] width 75 height 18
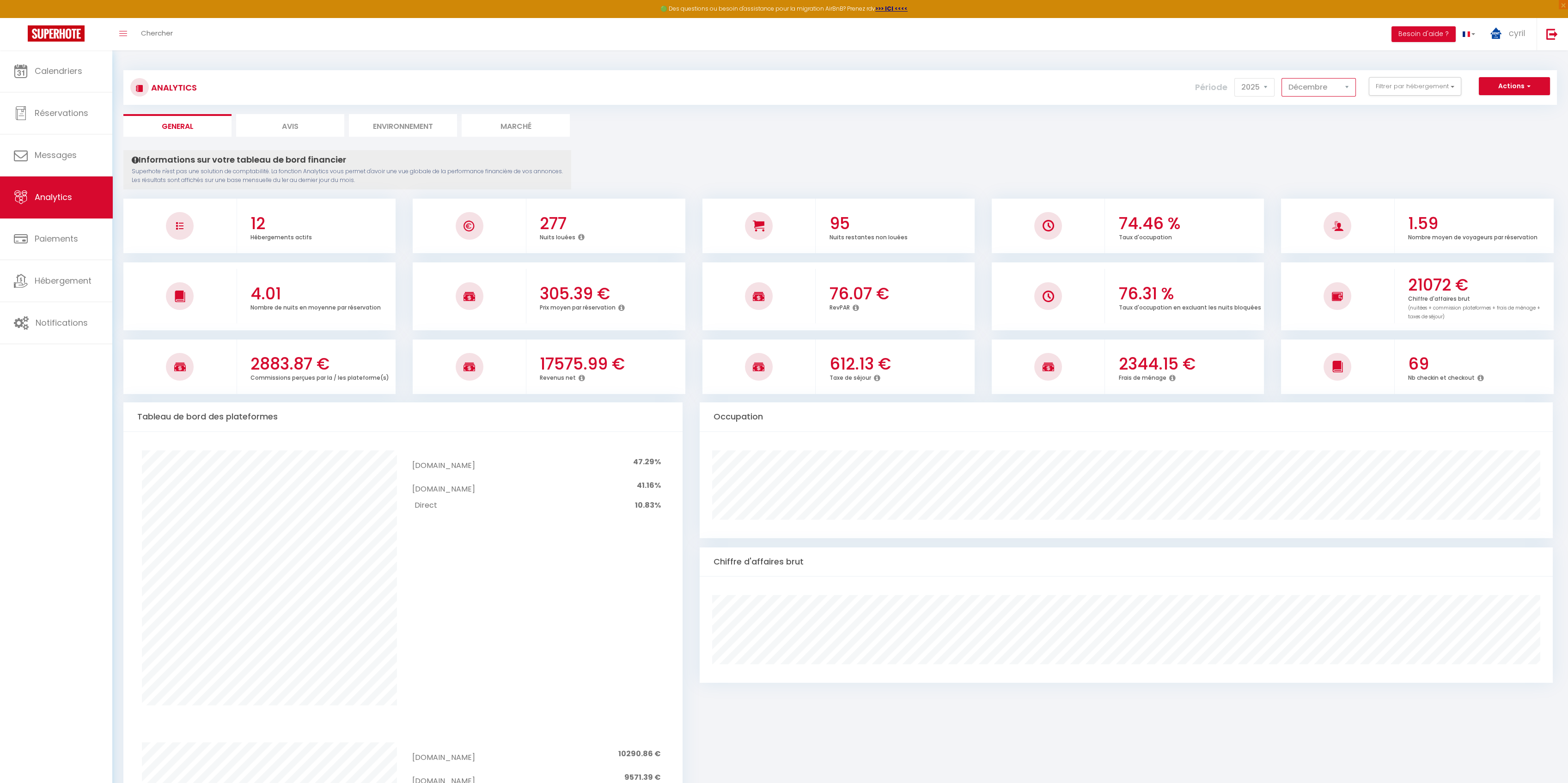
click at [1283, 78] on select "[PERSON_NAME] Mars Avril Mai Juin Juillet Août Septembre Octobre Novembre Décem…" at bounding box center [1318, 88] width 75 height 18
click at [853, 305] on icon at bounding box center [856, 308] width 6 height 8
click at [843, 299] on h3 "74.13 €" at bounding box center [901, 293] width 143 height 19
click at [890, 285] on h3 "74.13 €" at bounding box center [901, 293] width 143 height 19
click at [1353, 90] on select "[PERSON_NAME] Mars Avril Mai Juin Juillet Août Septembre Octobre Novembre Décem…" at bounding box center [1318, 88] width 75 height 18
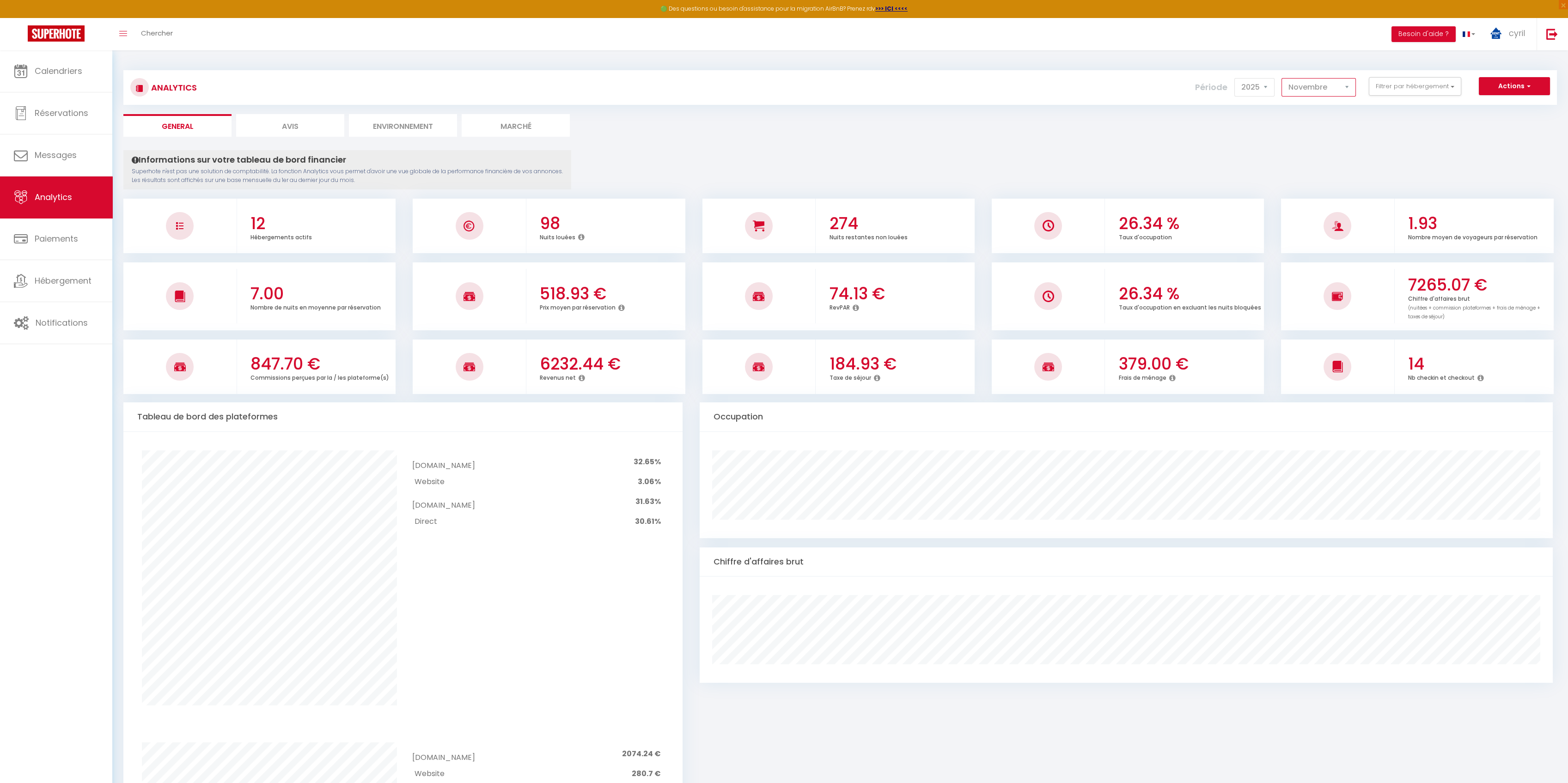
click at [1283, 78] on select "[PERSON_NAME] Mars Avril Mai Juin Juillet Août Septembre Octobre Novembre Décem…" at bounding box center [1318, 88] width 75 height 18
click at [1344, 83] on select "[PERSON_NAME] Mars Avril Mai Juin Juillet Août Septembre Octobre Novembre Décem…" at bounding box center [1318, 88] width 75 height 18
select select "10"
click at [1283, 78] on select "[PERSON_NAME] Mars Avril Mai Juin Juillet Août Septembre Octobre Novembre Décem…" at bounding box center [1318, 88] width 75 height 18
